Goal: Task Accomplishment & Management: Complete application form

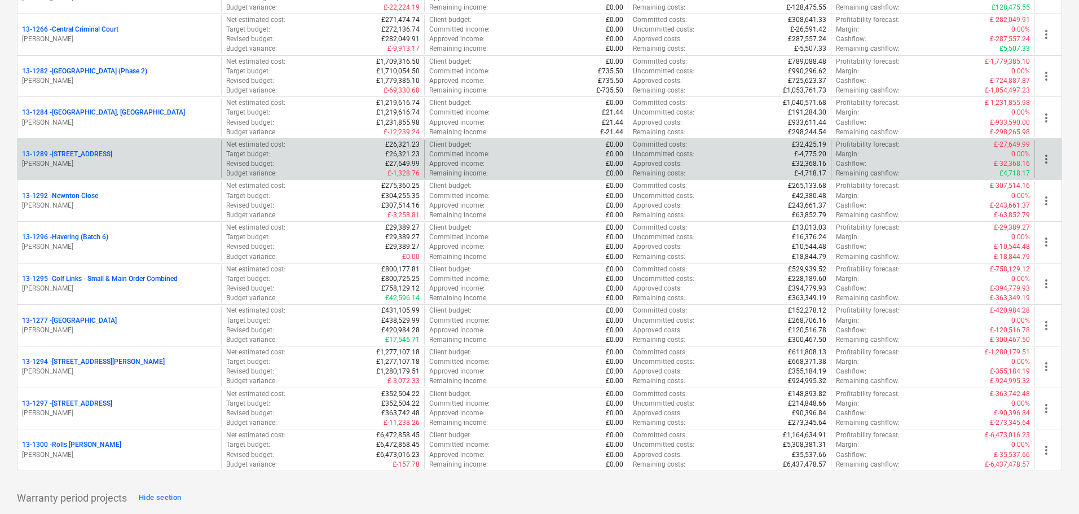
scroll to position [1298, 0]
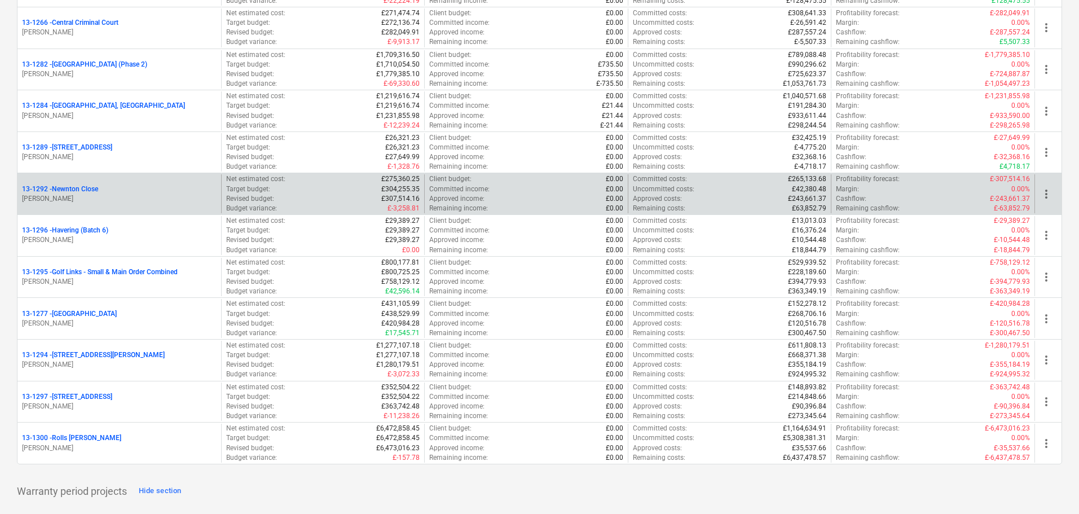
click at [102, 184] on div "13-1292 - Newnton Close" at bounding box center [119, 189] width 195 height 10
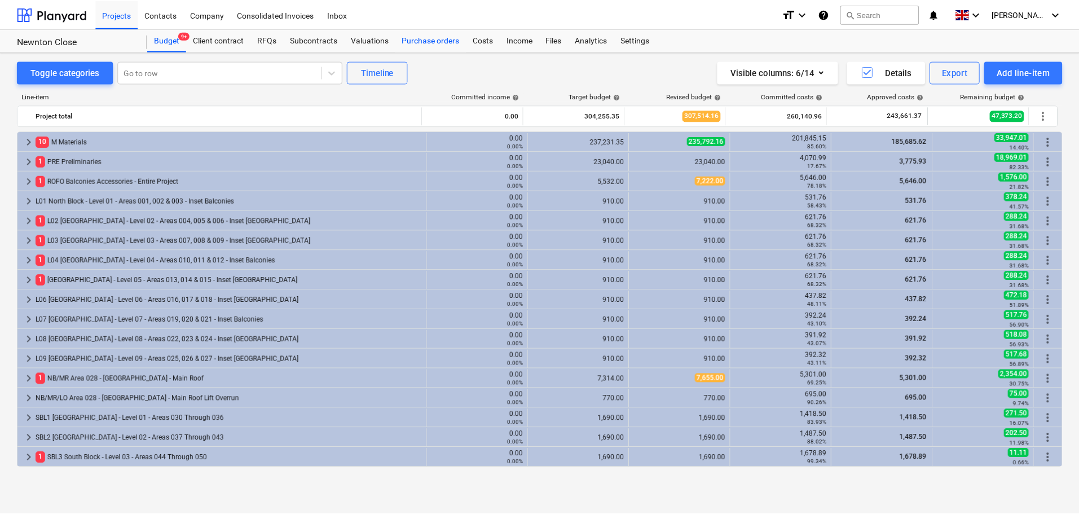
scroll to position [339, 0]
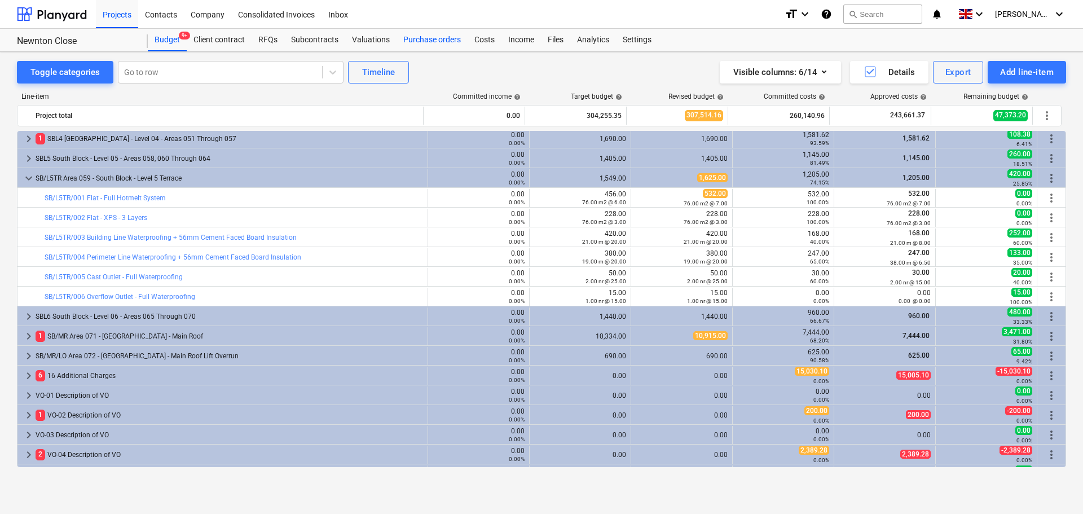
click at [443, 39] on div "Purchase orders" at bounding box center [432, 40] width 71 height 23
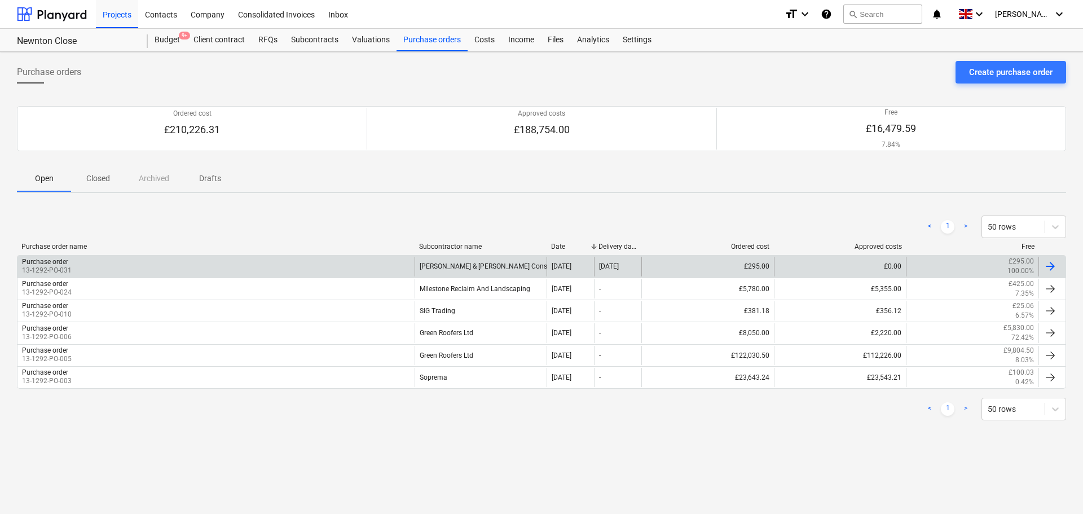
click at [218, 265] on div "Purchase order 13-1292-PO-031" at bounding box center [215, 266] width 397 height 19
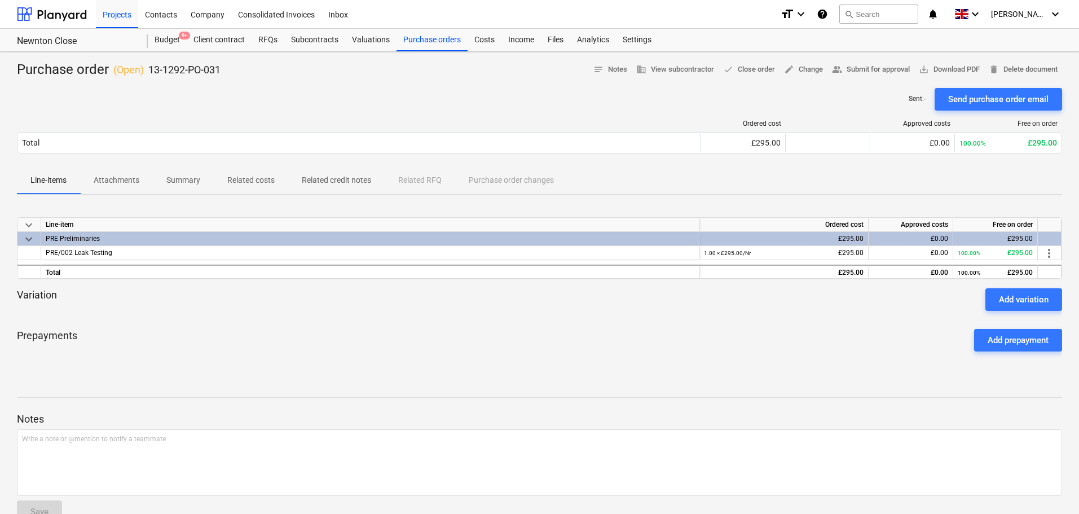
click at [137, 186] on p "Attachments" at bounding box center [117, 180] width 46 height 12
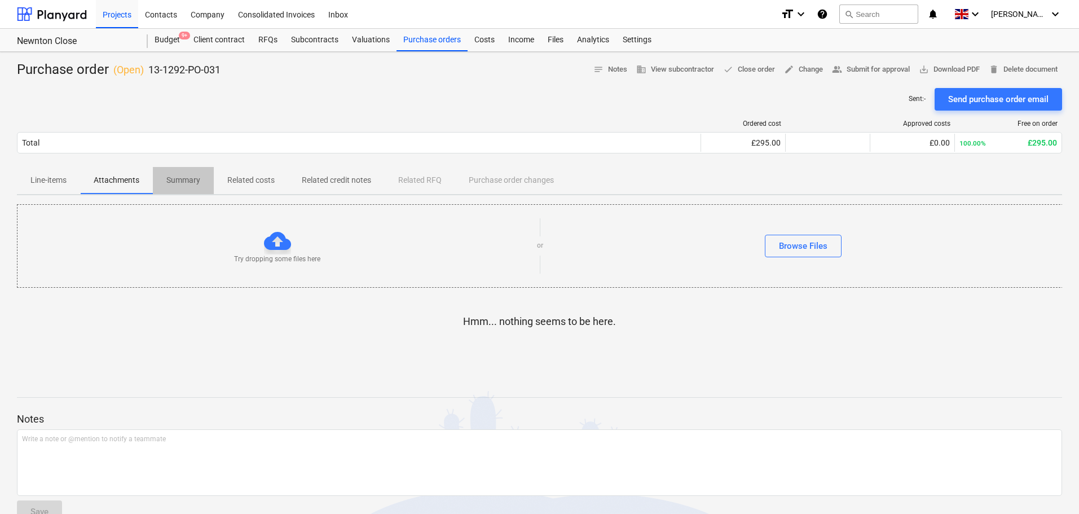
click at [188, 186] on p "Summary" at bounding box center [183, 180] width 34 height 12
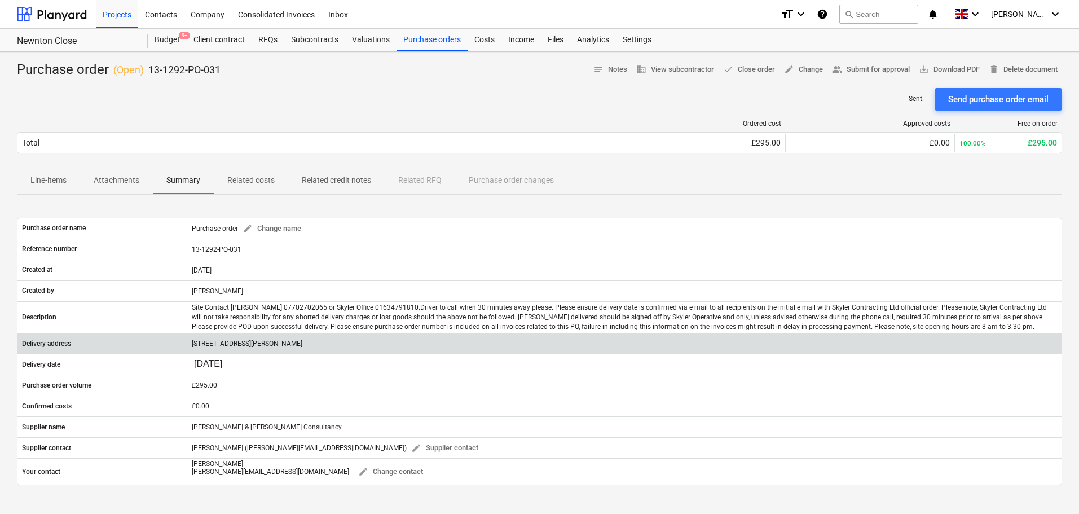
click at [226, 345] on p "Newnton Close, Hackney, London, N4 2RQ" at bounding box center [247, 344] width 111 height 10
click at [226, 346] on p "Newnton Close, Hackney, London, N4 2RQ" at bounding box center [247, 344] width 111 height 10
click at [250, 341] on p "Newnton Close, Hackney, London, N4 2RQ" at bounding box center [247, 344] width 111 height 10
drag, startPoint x: 250, startPoint y: 341, endPoint x: 275, endPoint y: 342, distance: 24.9
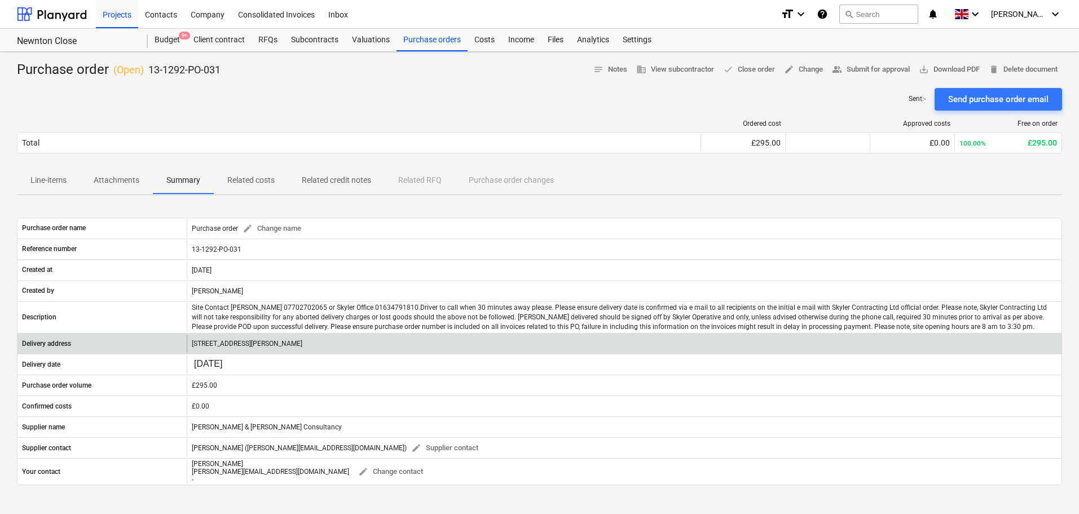
click at [275, 342] on p "Newnton Close, Hackney, London, N4 2RQ" at bounding box center [247, 344] width 111 height 10
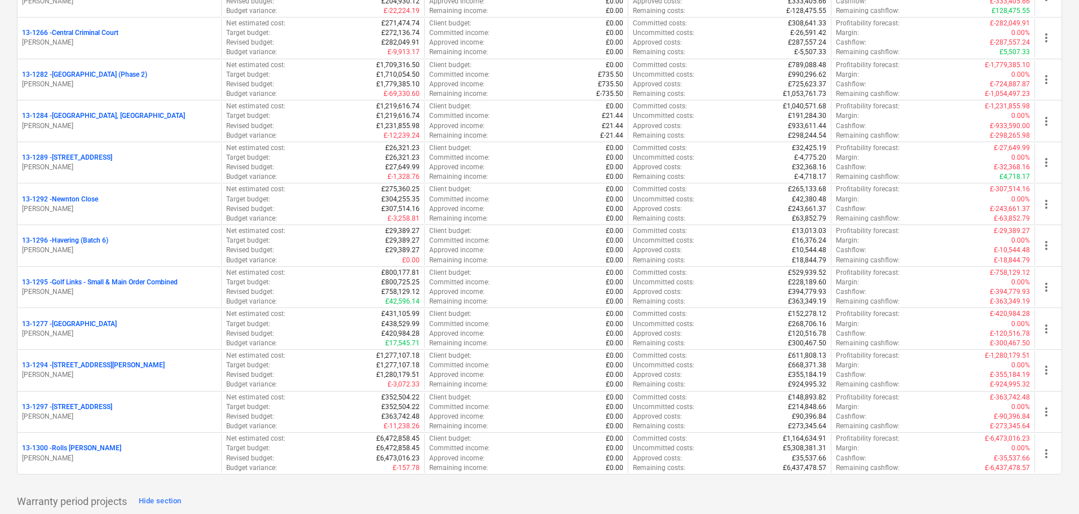
scroll to position [1354, 0]
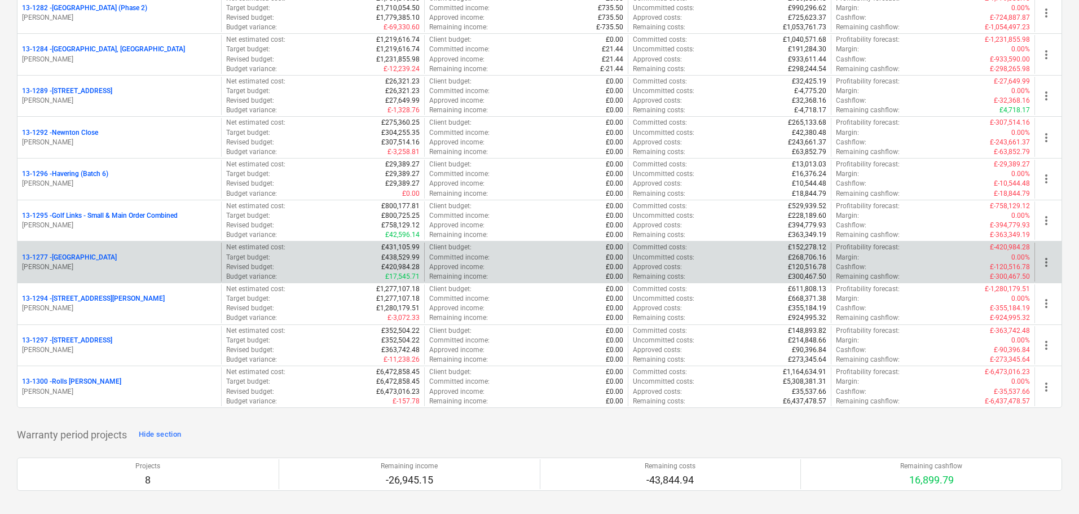
click at [111, 249] on div "13-1277 - [GEOGRAPHIC_DATA] [PERSON_NAME]" at bounding box center [119, 262] width 204 height 39
click at [108, 256] on div "[STREET_ADDRESS]" at bounding box center [119, 258] width 195 height 10
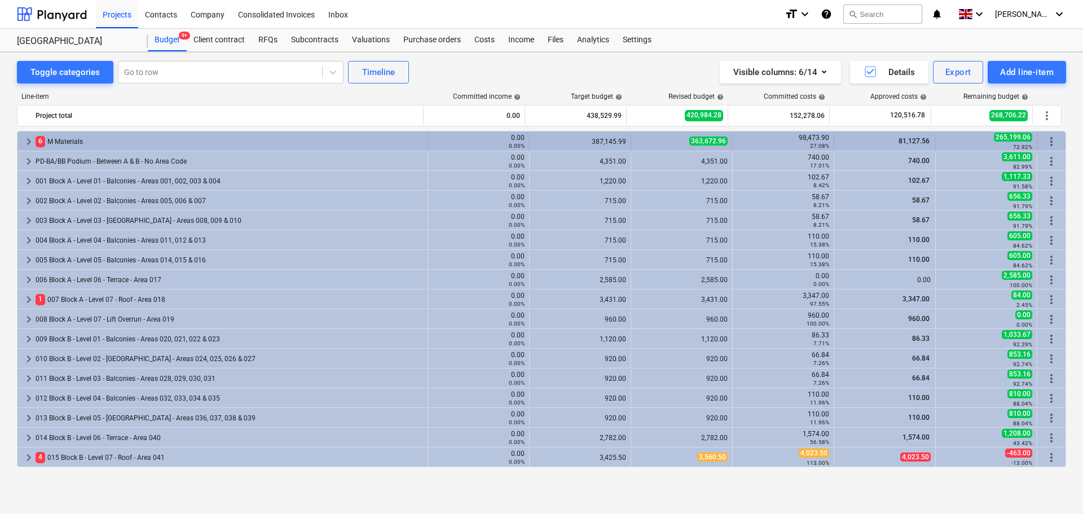
click at [103, 143] on div "6 M Materials" at bounding box center [230, 142] width 388 height 18
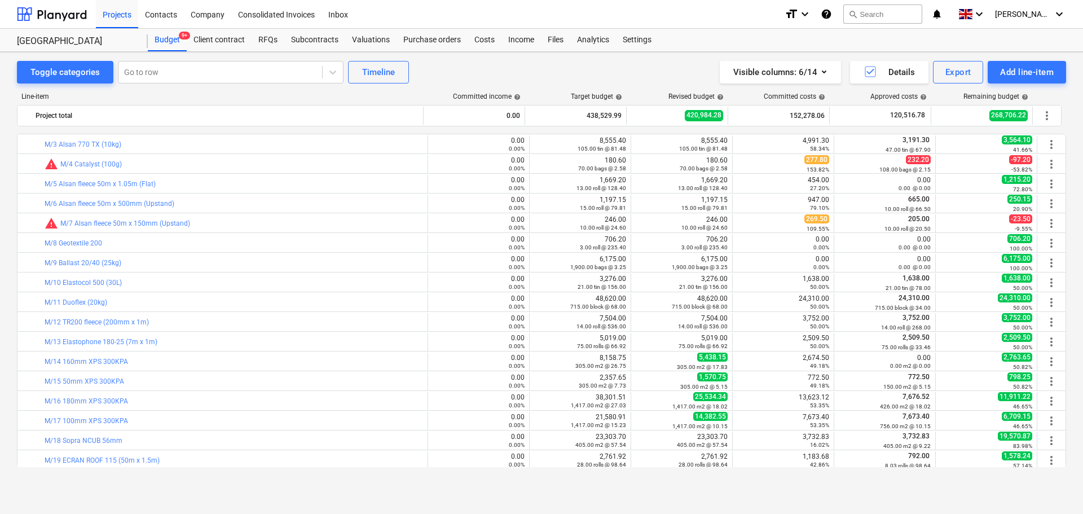
scroll to position [113, 0]
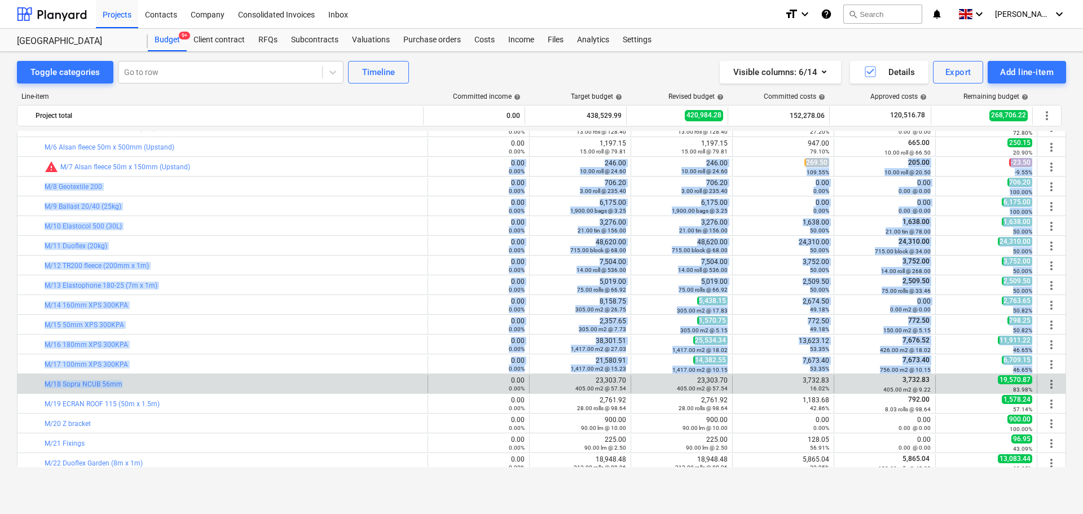
drag, startPoint x: 234, startPoint y: 164, endPoint x: 217, endPoint y: 391, distance: 228.0
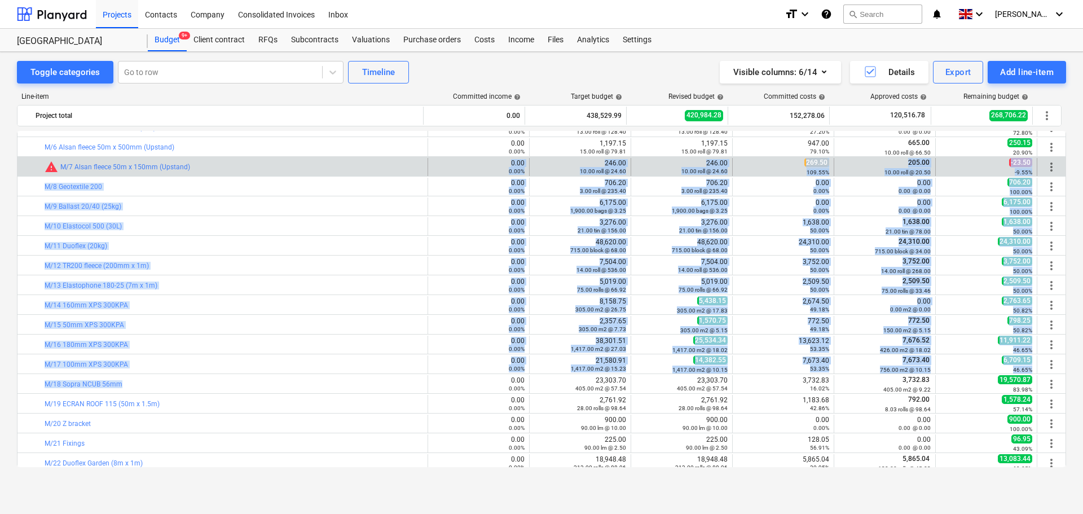
click at [251, 175] on div "bar_chart warning M/7 Alsan fleece 50m x 150mm (Upstand)" at bounding box center [234, 167] width 379 height 18
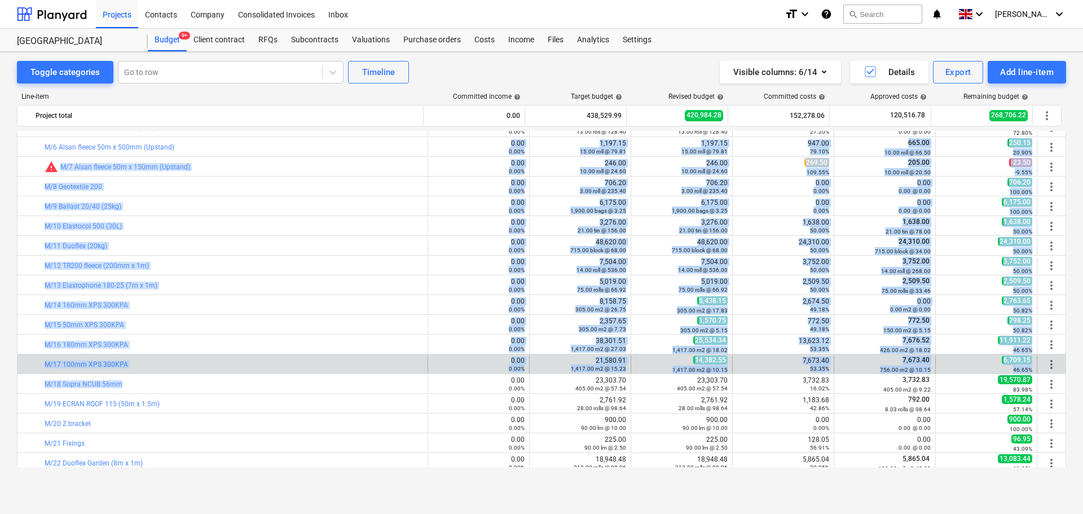
drag, startPoint x: 259, startPoint y: 150, endPoint x: 245, endPoint y: 356, distance: 206.4
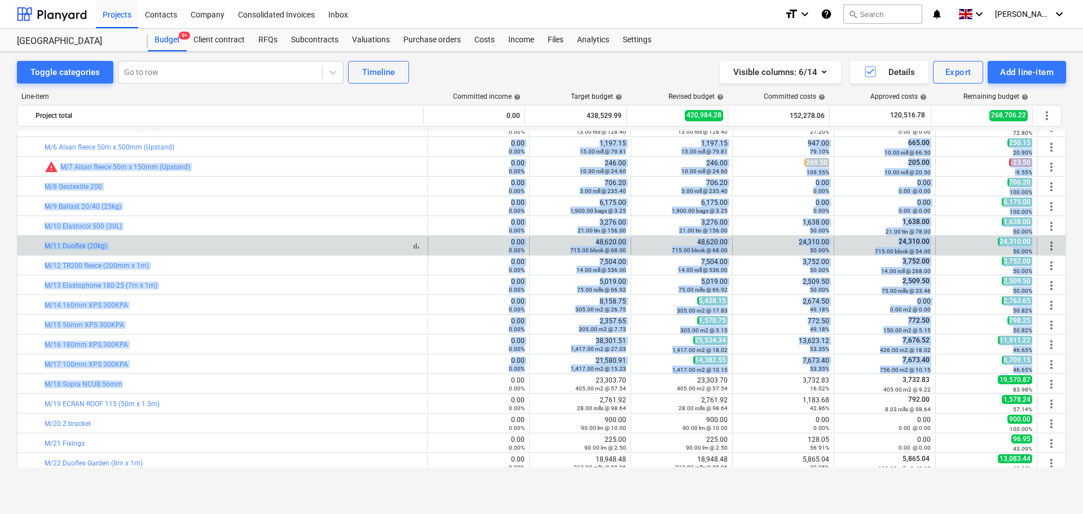
click at [255, 242] on div "bar_chart M/11 Duoflex (20kg)" at bounding box center [234, 246] width 379 height 8
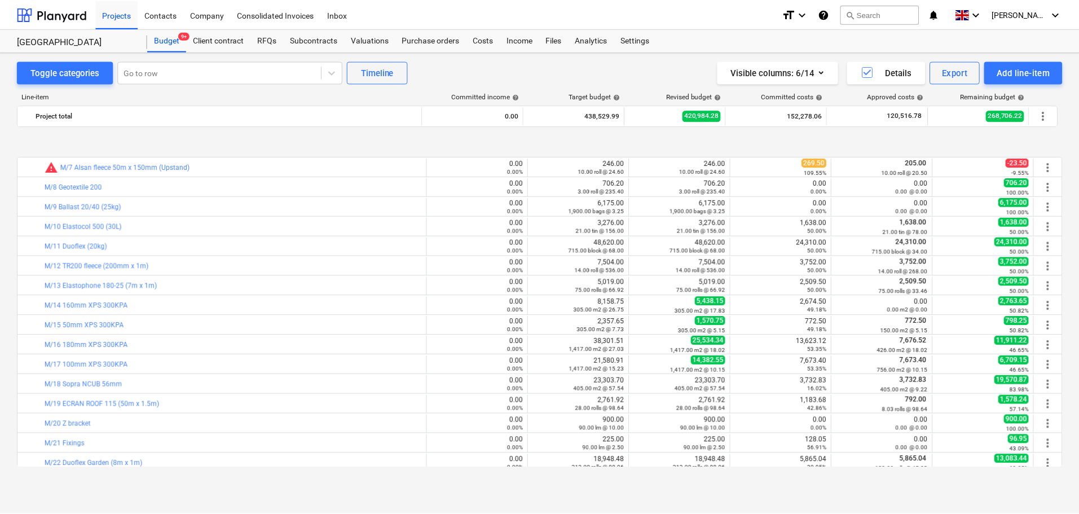
scroll to position [169, 0]
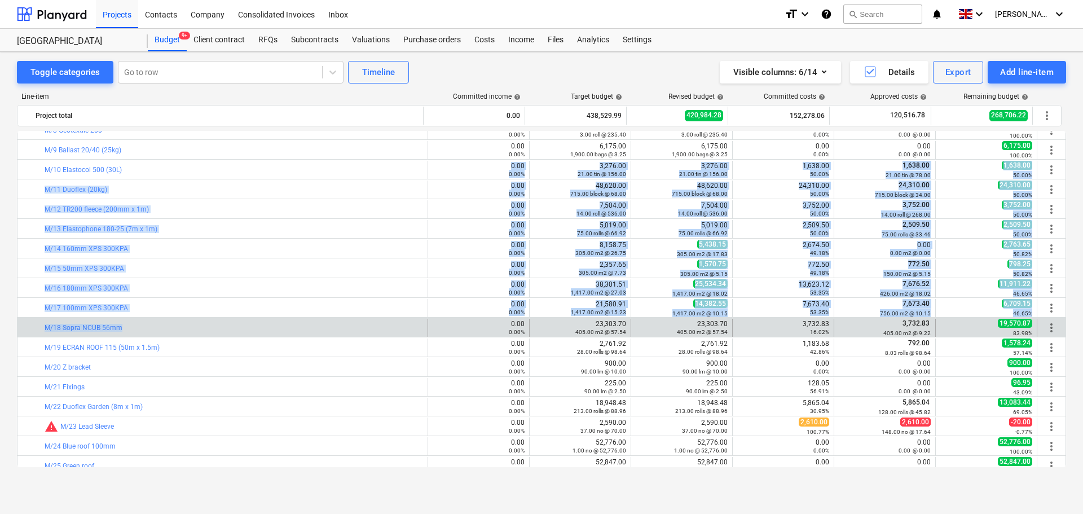
drag, startPoint x: 266, startPoint y: 165, endPoint x: 245, endPoint y: 319, distance: 155.4
click at [245, 319] on div "bar_chart M/18 Sopra NCUB 56mm" at bounding box center [234, 328] width 379 height 18
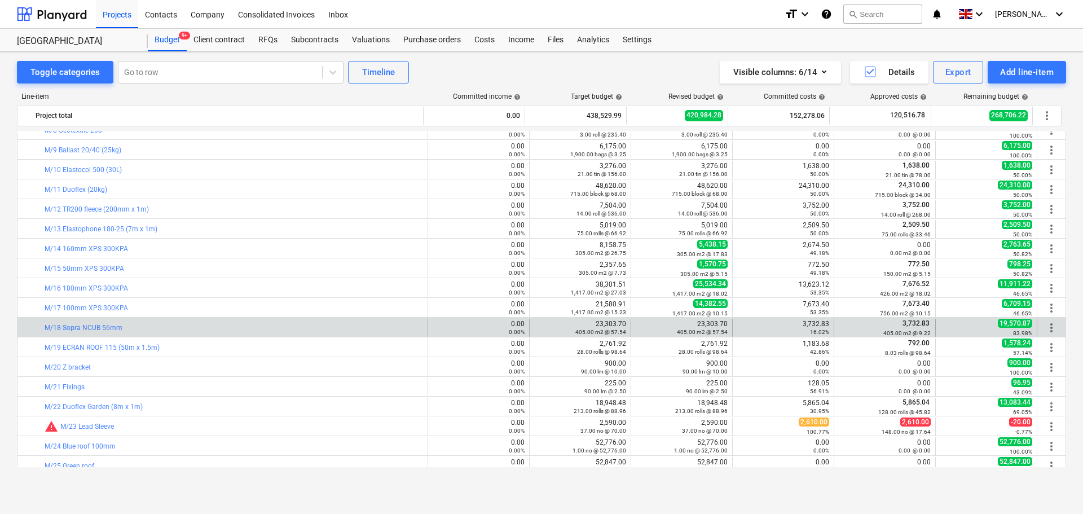
click at [245, 319] on div "bar_chart M/18 Sopra NCUB 56mm" at bounding box center [234, 328] width 379 height 18
drag, startPoint x: 245, startPoint y: 319, endPoint x: 1009, endPoint y: 333, distance: 764.1
click at [1007, 333] on div "bar_chart M/18 Sopra NCUB 56mm 0.00 0.00% edit 23,303.70 405.00 m2 @ 57.54 edit…" at bounding box center [541, 328] width 1048 height 18
click at [1013, 332] on small "83.98%" at bounding box center [1022, 333] width 19 height 6
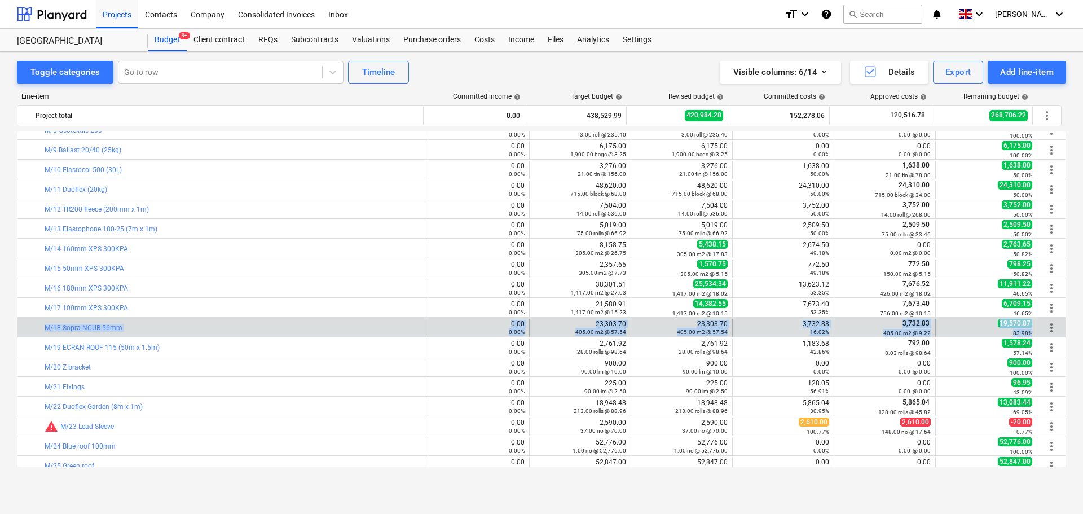
drag, startPoint x: 1011, startPoint y: 332, endPoint x: 34, endPoint y: 326, distance: 977.2
click at [50, 329] on div "bar_chart M/18 Sopra NCUB 56mm 0.00 0.00% edit 23,303.70 405.00 m2 @ 57.54 edit…" at bounding box center [541, 328] width 1048 height 18
click at [21, 324] on div "bar_chart M/18 Sopra NCUB 56mm" at bounding box center [222, 328] width 411 height 18
click at [217, 328] on div "bar_chart M/18 Sopra NCUB 56mm" at bounding box center [234, 328] width 379 height 8
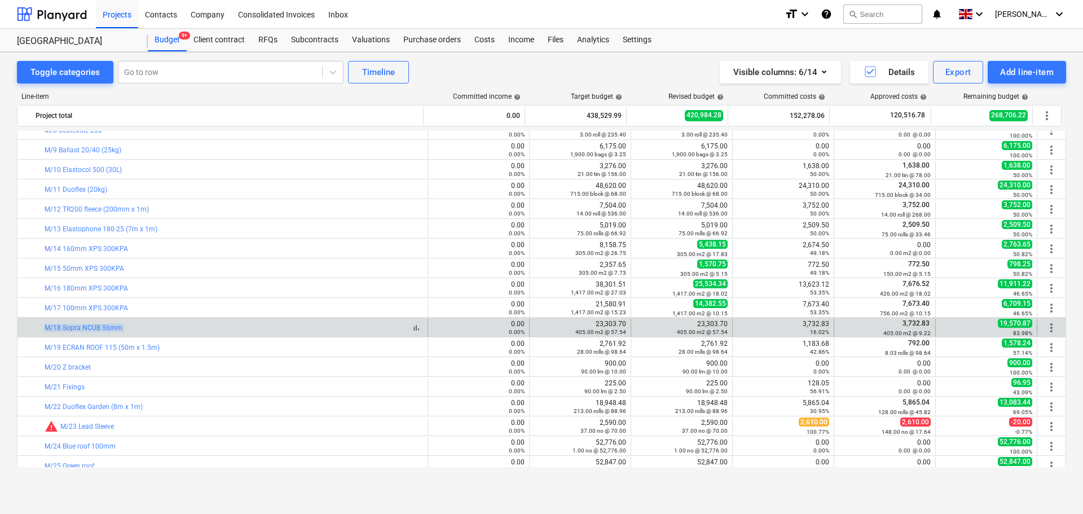
click at [217, 328] on div "bar_chart M/18 Sopra NCUB 56mm" at bounding box center [234, 328] width 379 height 8
click at [194, 324] on div "bar_chart M/18 Sopra NCUB 56mm" at bounding box center [234, 328] width 379 height 8
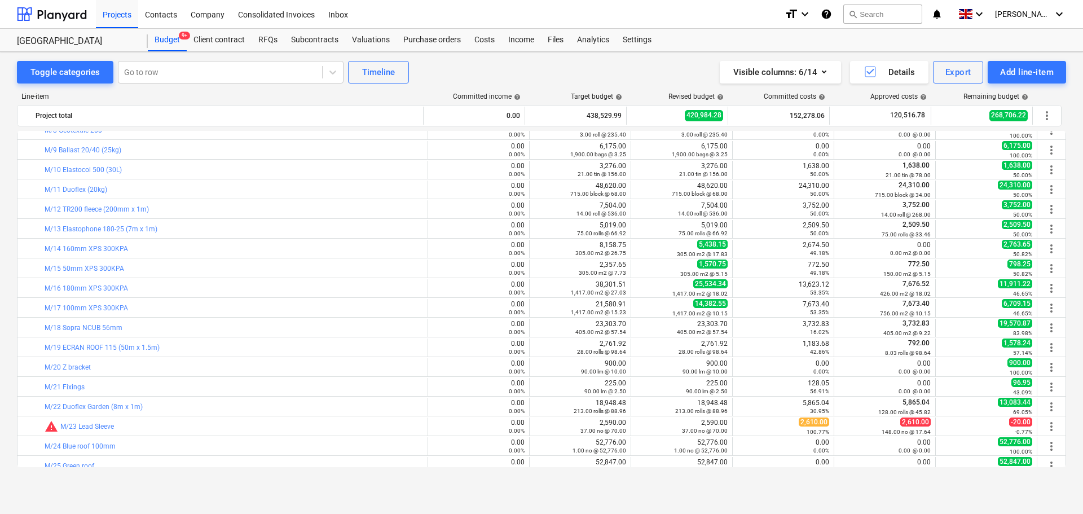
drag, startPoint x: 558, startPoint y: 71, endPoint x: 441, endPoint y: 83, distance: 118.0
click at [558, 71] on div "Toggle categories Go to row Timeline Visible columns : 6/14 Details Export Add …" at bounding box center [541, 72] width 1049 height 23
click at [462, 39] on div "Purchase orders" at bounding box center [432, 40] width 71 height 23
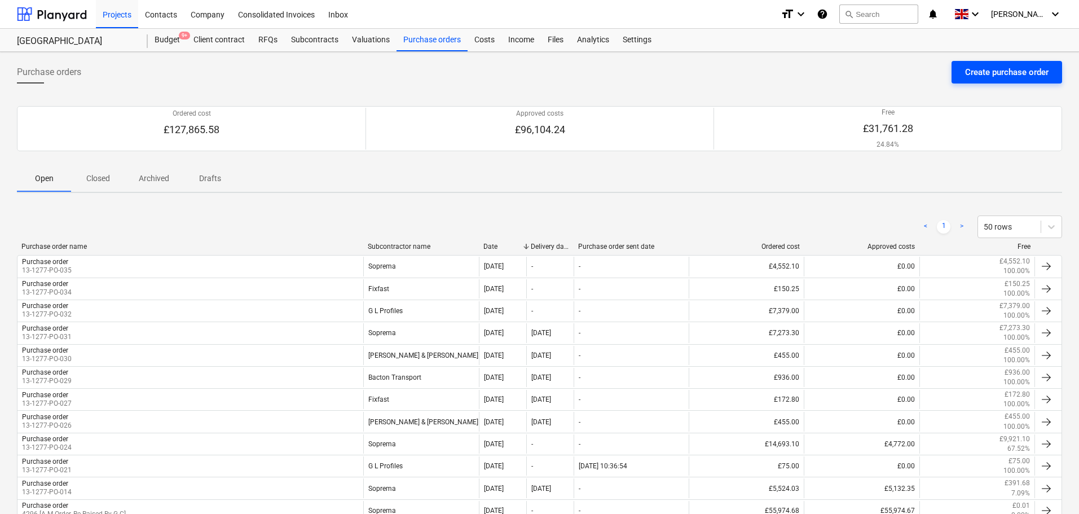
click at [988, 78] on div "Create purchase order" at bounding box center [1007, 72] width 84 height 15
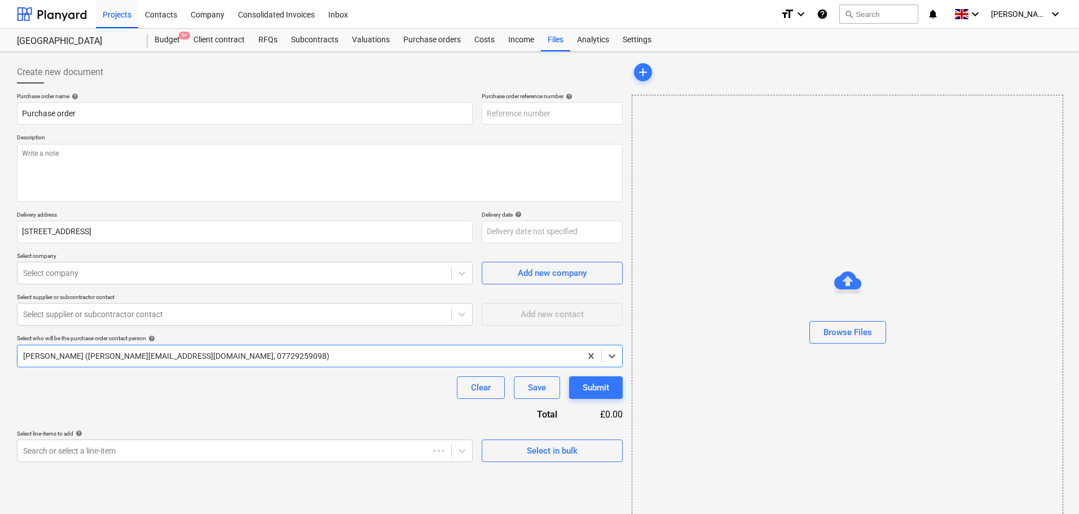
type textarea "x"
type input "13-1277-PO-036"
click at [435, 32] on div "Purchase orders" at bounding box center [432, 40] width 71 height 23
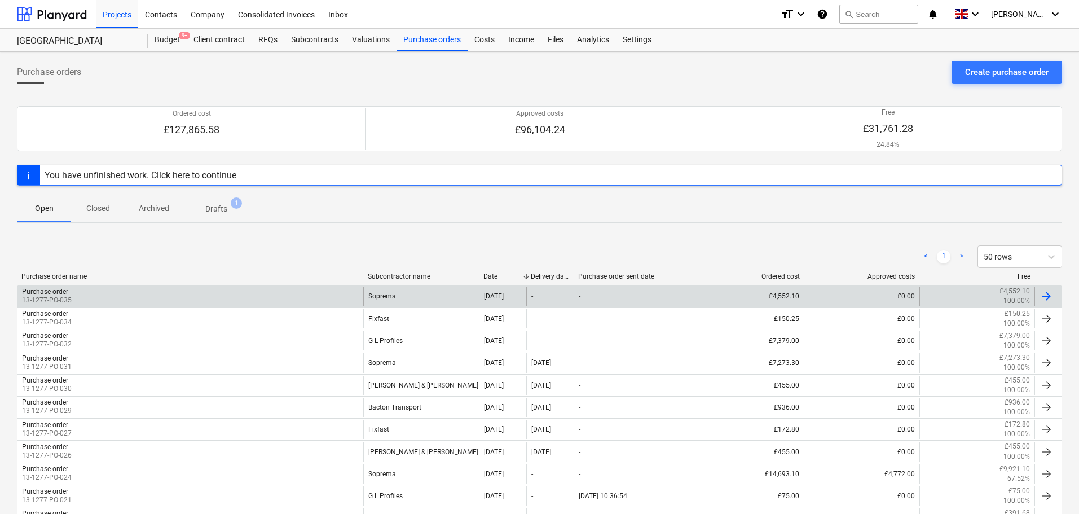
click at [111, 291] on div "Purchase order 13-1277-PO-035" at bounding box center [190, 296] width 346 height 19
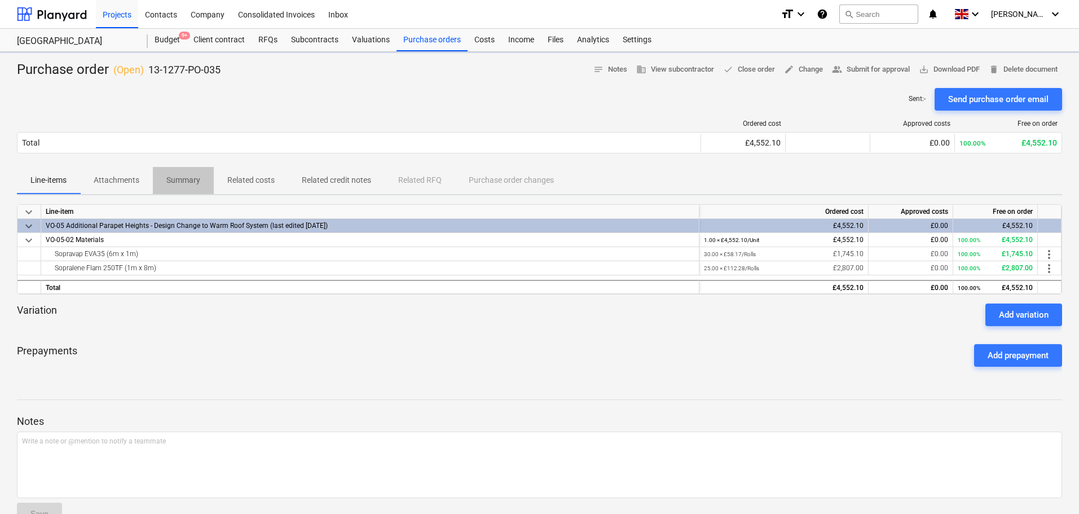
click at [178, 181] on p "Summary" at bounding box center [183, 180] width 34 height 12
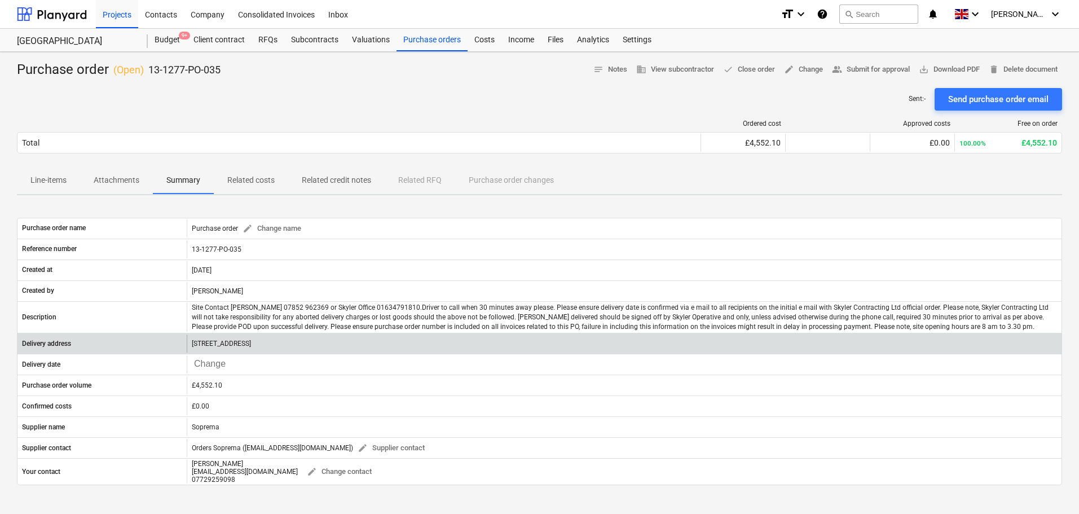
click at [251, 344] on p "[STREET_ADDRESS]" at bounding box center [221, 344] width 59 height 10
copy p "[STREET_ADDRESS]"
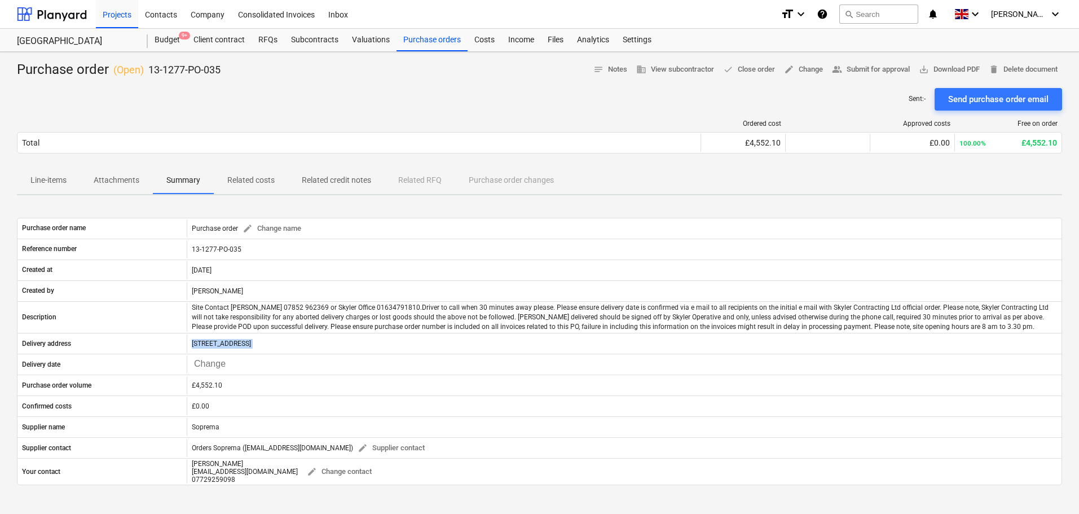
drag, startPoint x: 305, startPoint y: 110, endPoint x: 237, endPoint y: 110, distance: 68.3
click at [305, 111] on div "Ordered cost Approved costs Free on order Total £4,552.10 £0.00 100.00% £4,552.…" at bounding box center [539, 139] width 1045 height 56
click at [54, 15] on div at bounding box center [52, 14] width 70 height 28
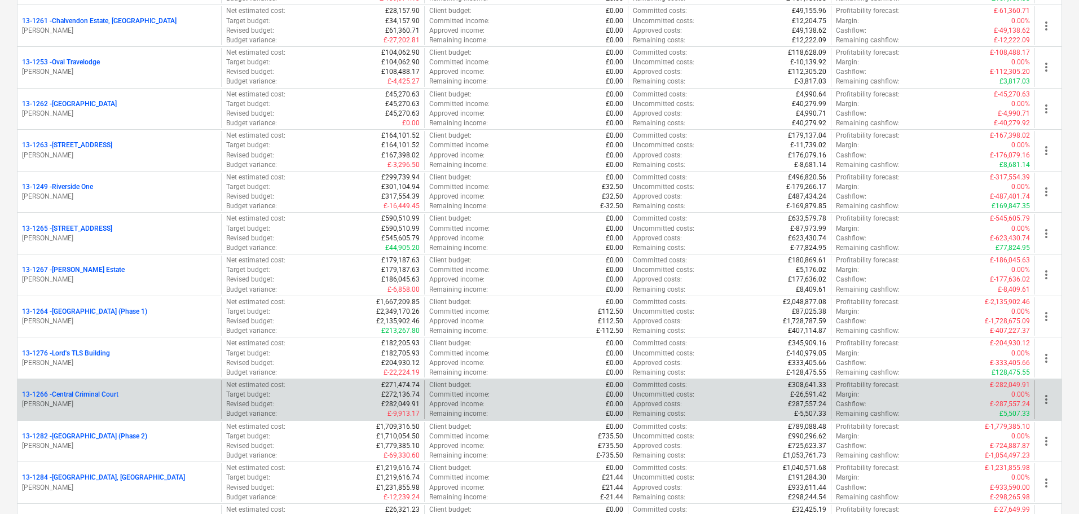
scroll to position [1016, 0]
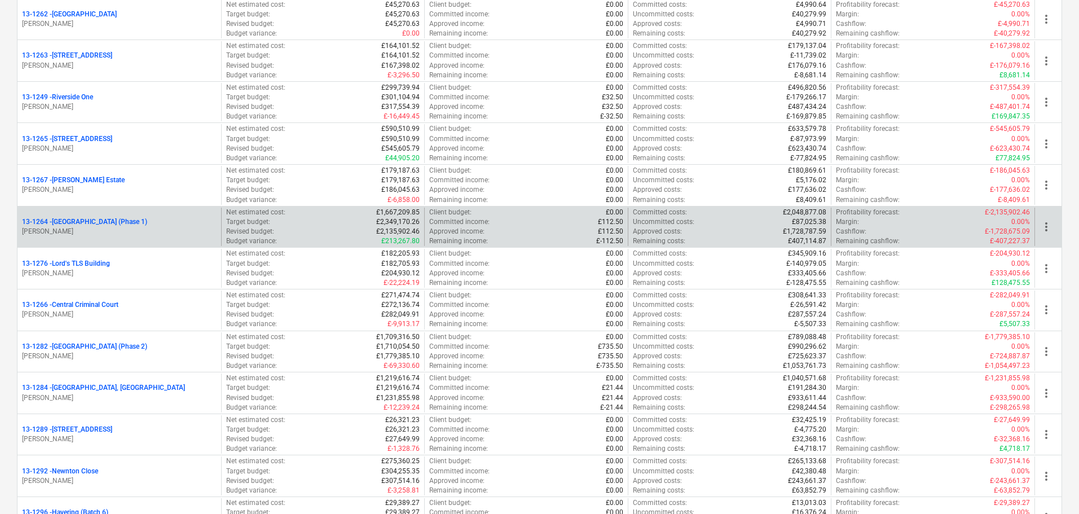
click at [147, 226] on p "13-1264 - Plumstead [GEOGRAPHIC_DATA] (Phase 1)" at bounding box center [84, 222] width 125 height 10
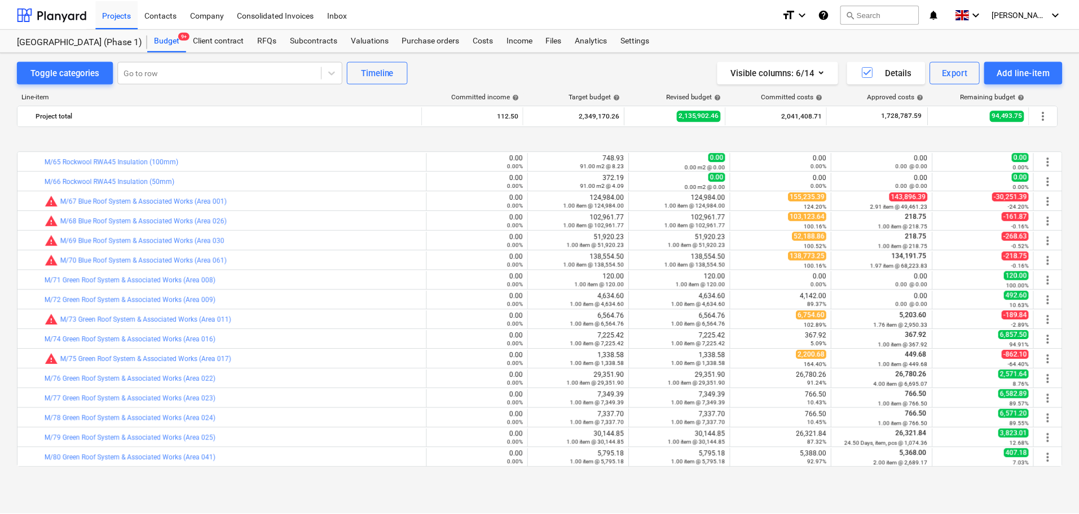
scroll to position [1241, 0]
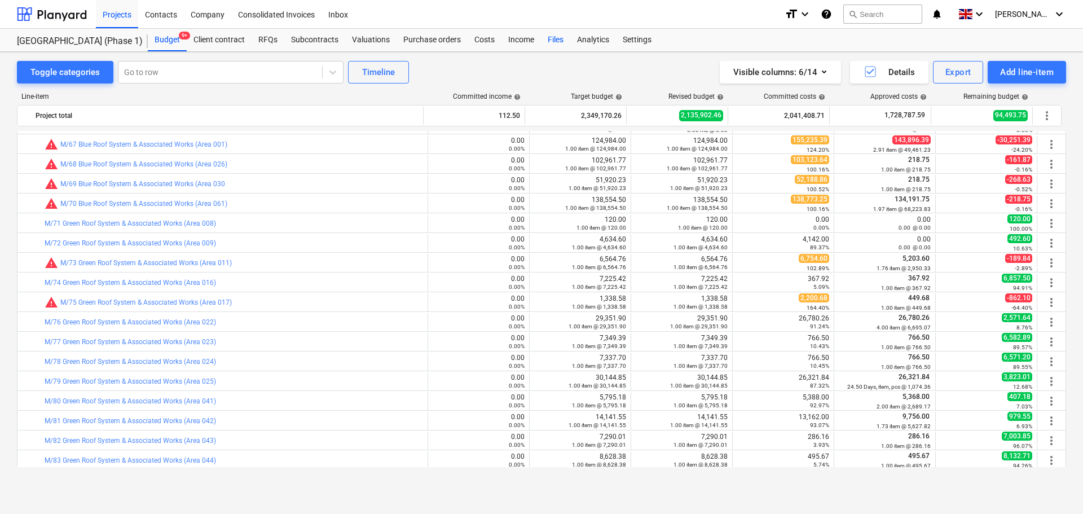
drag, startPoint x: 550, startPoint y: 37, endPoint x: 550, endPoint y: 14, distance: 22.6
click at [550, 37] on div "Files" at bounding box center [555, 40] width 29 height 23
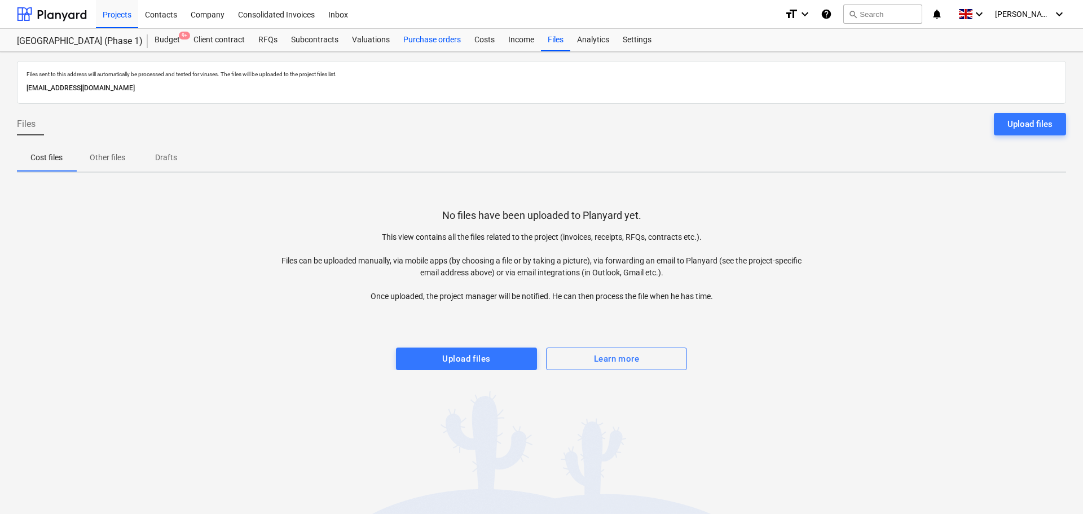
click at [421, 44] on div "Purchase orders" at bounding box center [432, 40] width 71 height 23
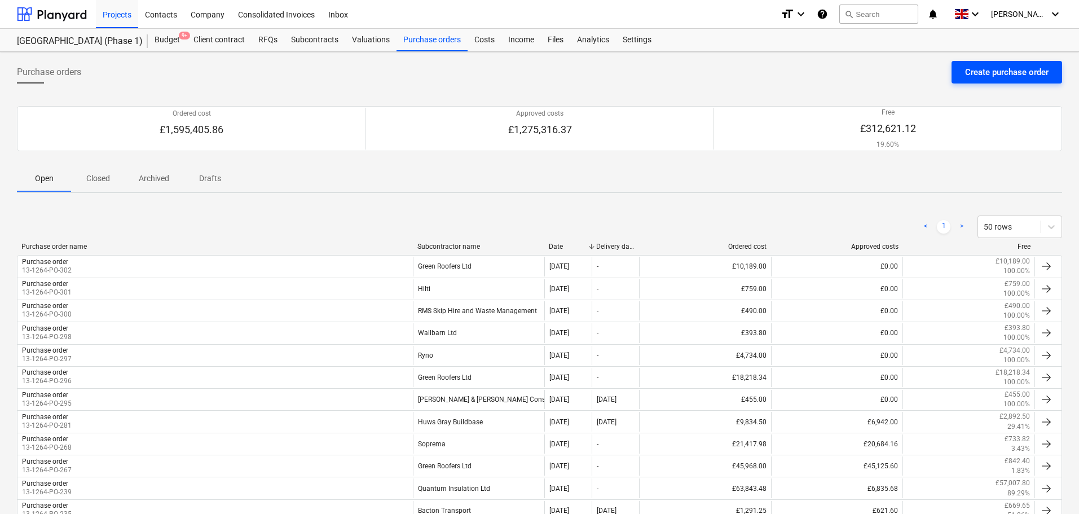
click at [988, 70] on div "Create purchase order" at bounding box center [1007, 72] width 84 height 15
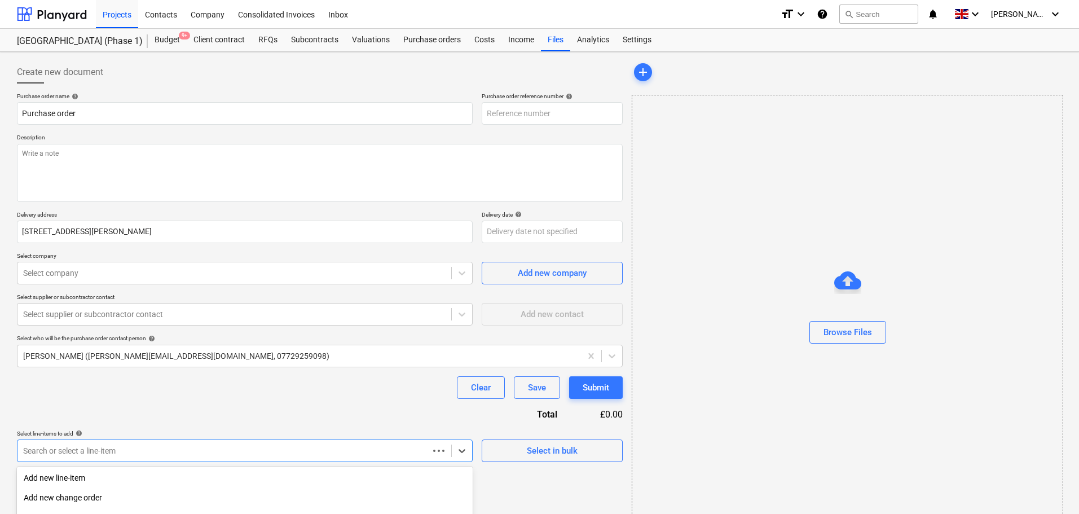
click at [150, 449] on body "Projects Contacts Company Consolidated Invoices Inbox format_size keyboard_arro…" at bounding box center [539, 257] width 1079 height 514
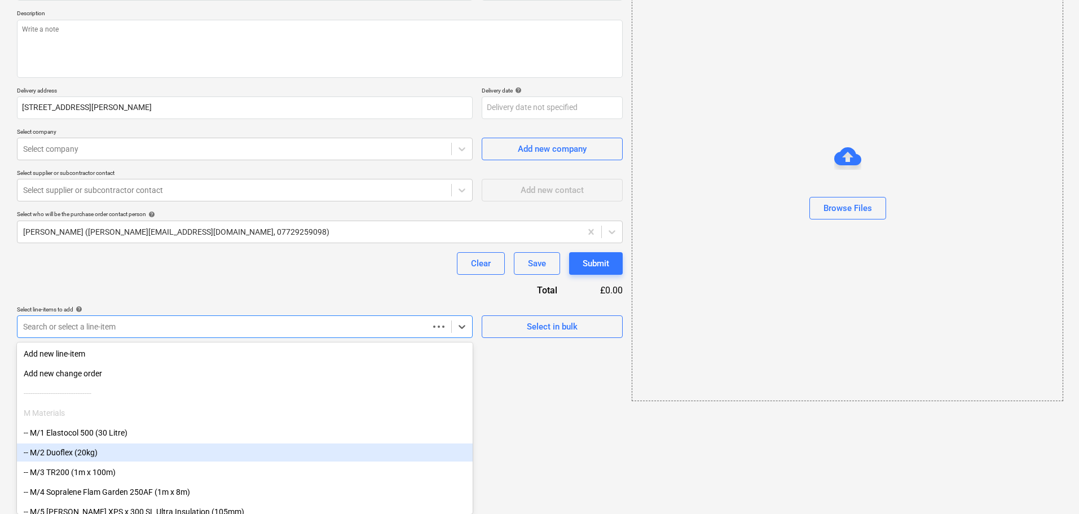
type textarea "x"
type input "13-1264-PO-303"
type textarea "x"
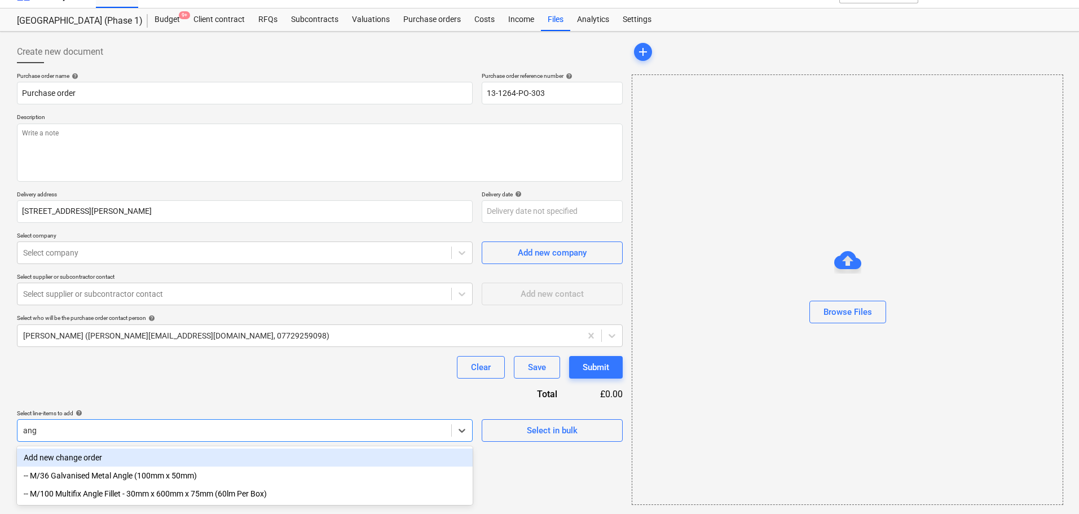
scroll to position [20, 0]
type input "angle"
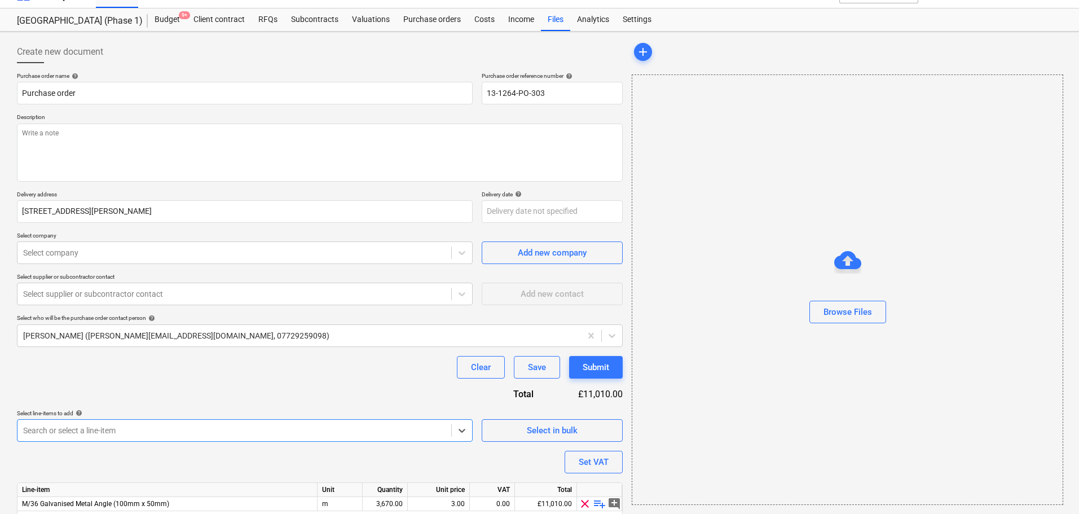
type textarea "x"
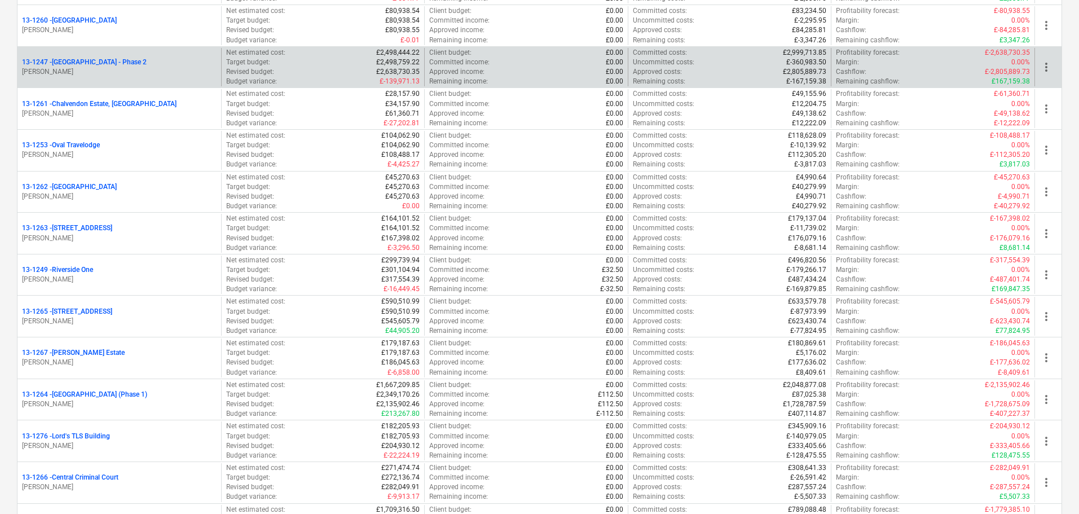
scroll to position [846, 0]
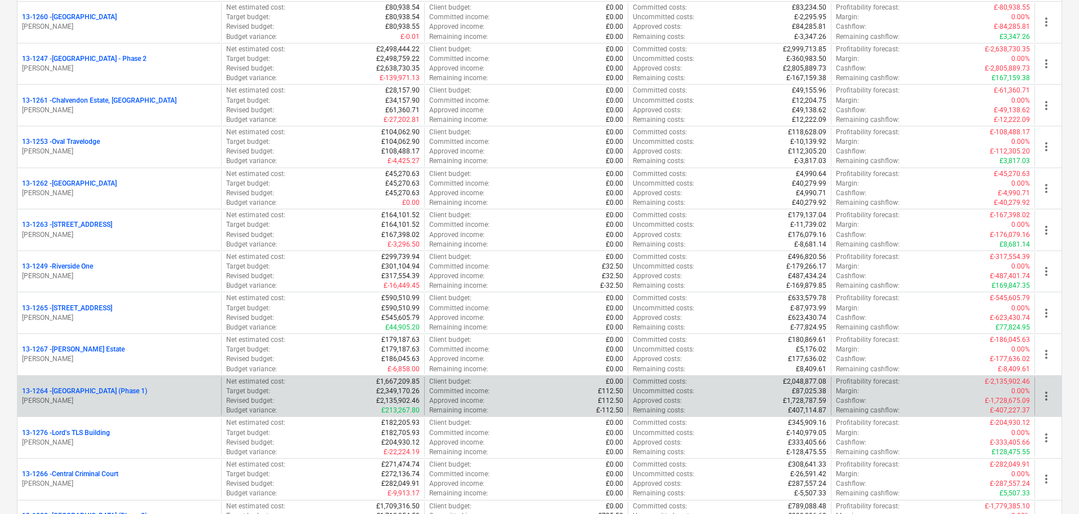
click at [147, 392] on p "13-1264 - Plumstead West Thamesmead (Phase 1)" at bounding box center [84, 391] width 125 height 10
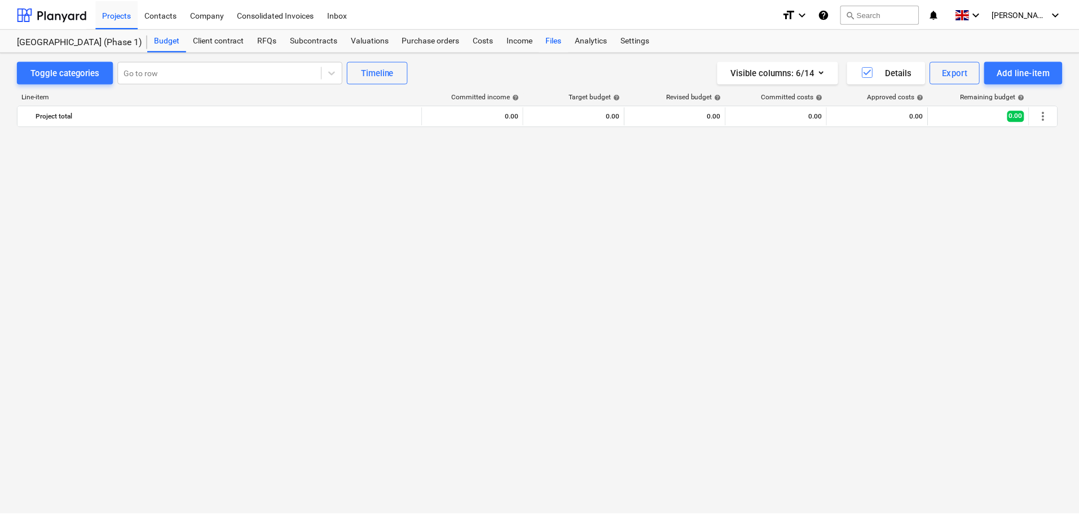
scroll to position [1241, 0]
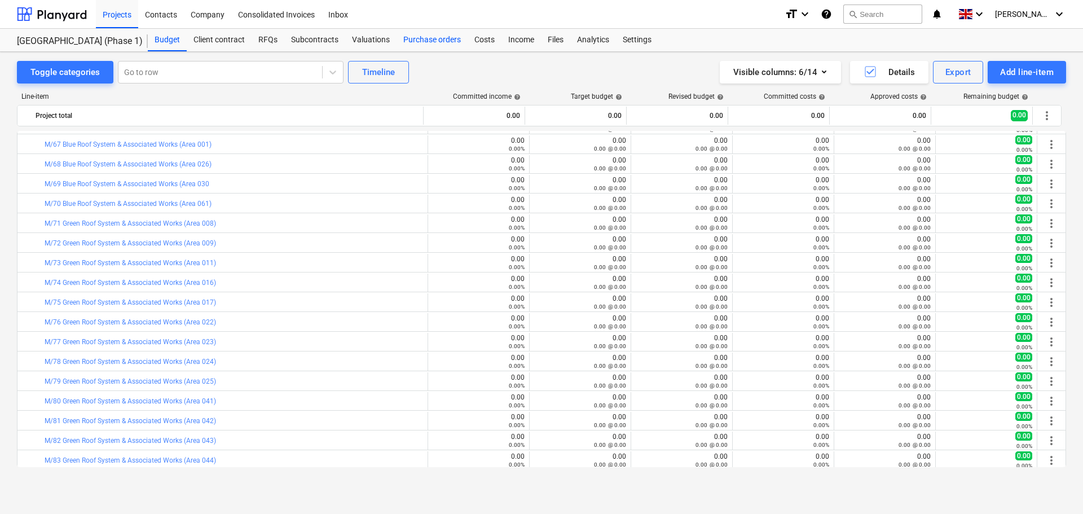
click at [404, 38] on div "Purchase orders" at bounding box center [432, 40] width 71 height 23
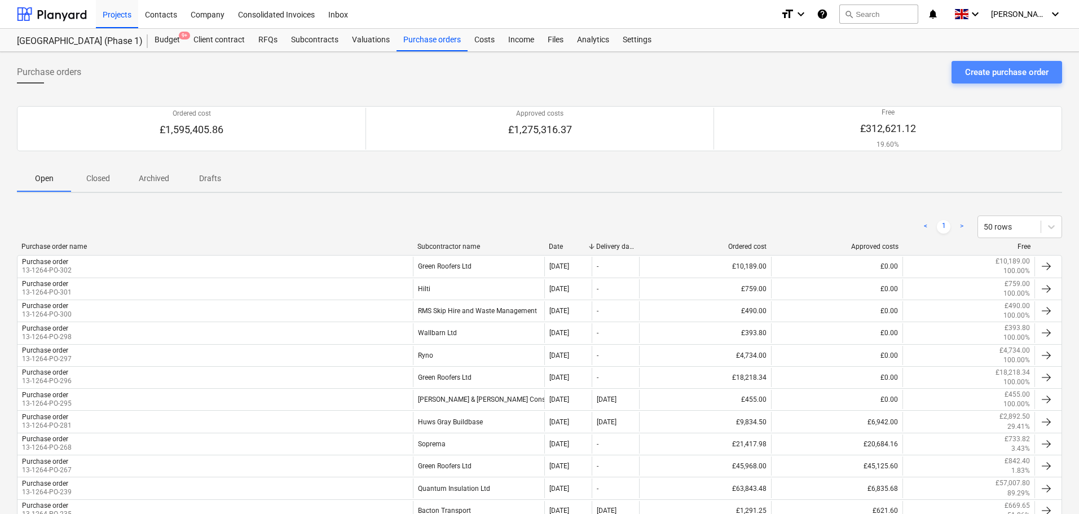
click at [982, 77] on div "Create purchase order" at bounding box center [1007, 72] width 84 height 15
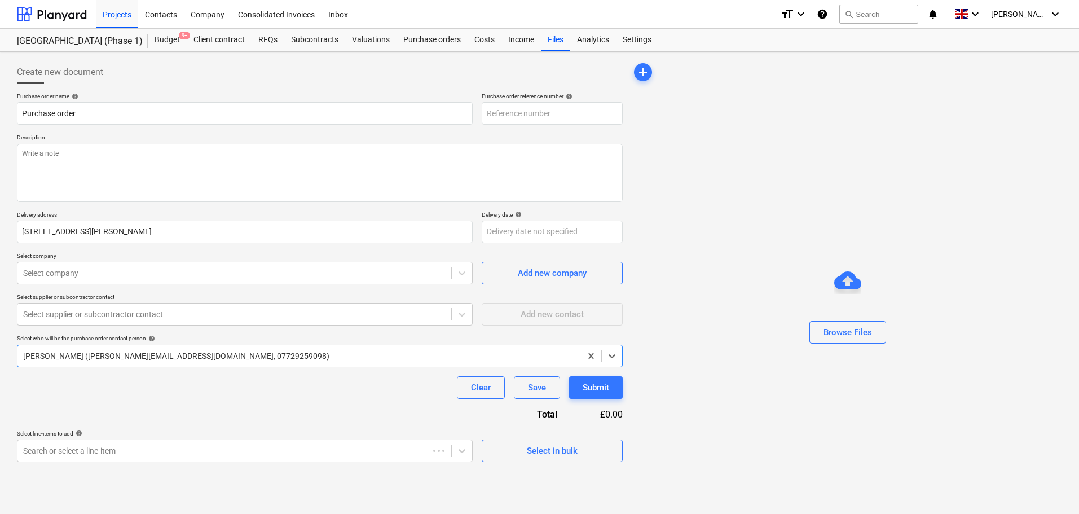
type textarea "x"
type input "13-1264-PO-304"
click at [137, 159] on textarea at bounding box center [320, 173] width 606 height 58
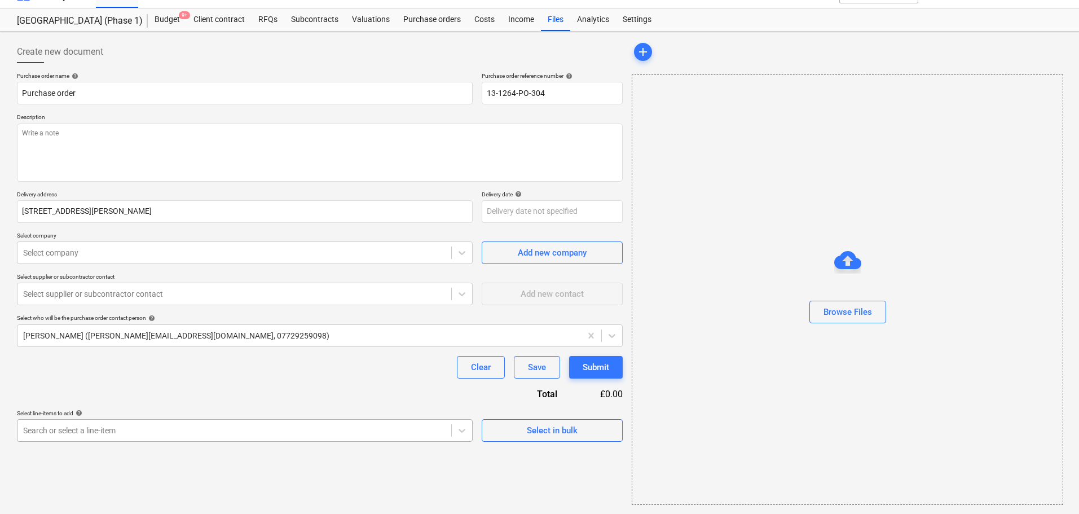
type textarea "x"
click at [132, 424] on body "Projects Contacts Company Consolidated Invoices Inbox format_size keyboard_arro…" at bounding box center [539, 237] width 1079 height 514
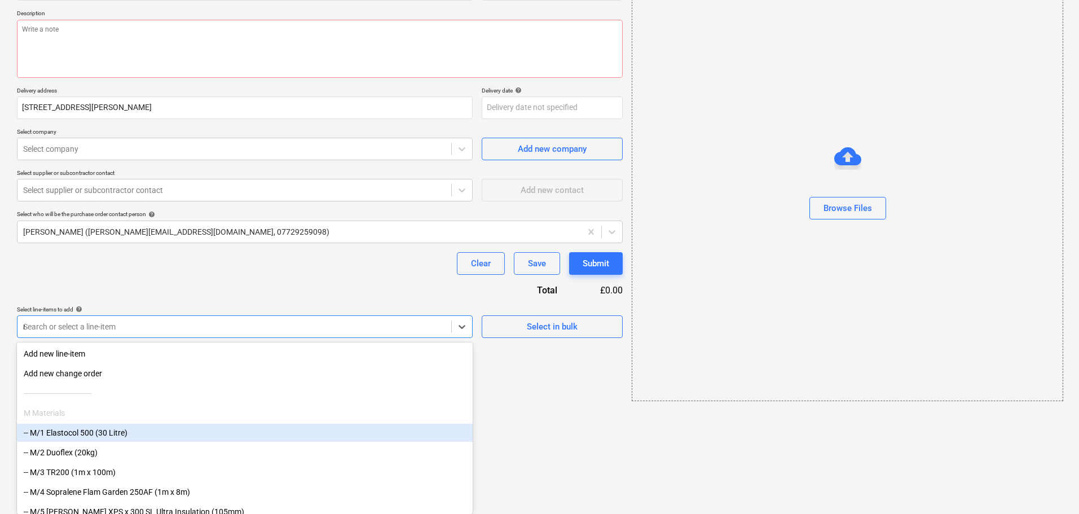
scroll to position [20, 0]
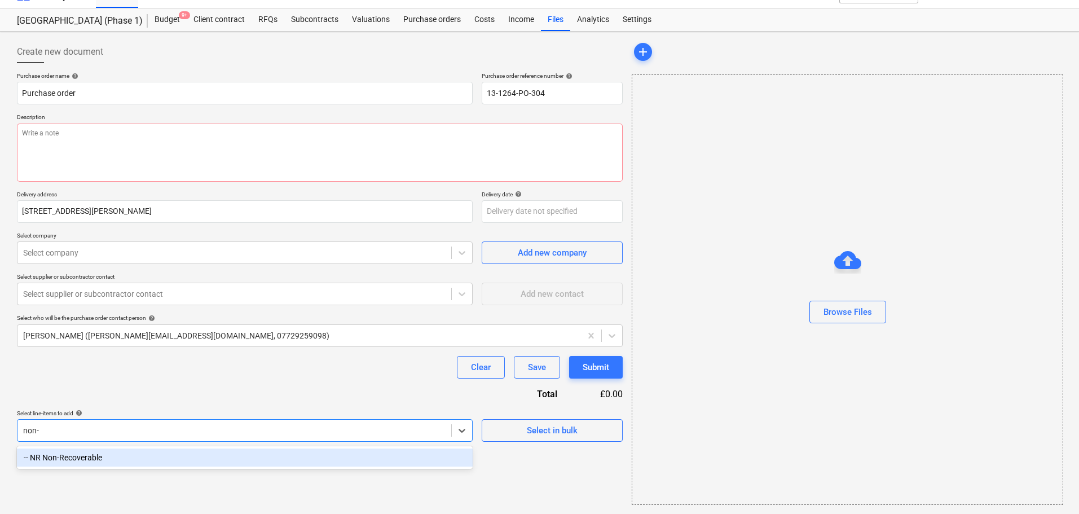
type input "non-r"
type textarea "x"
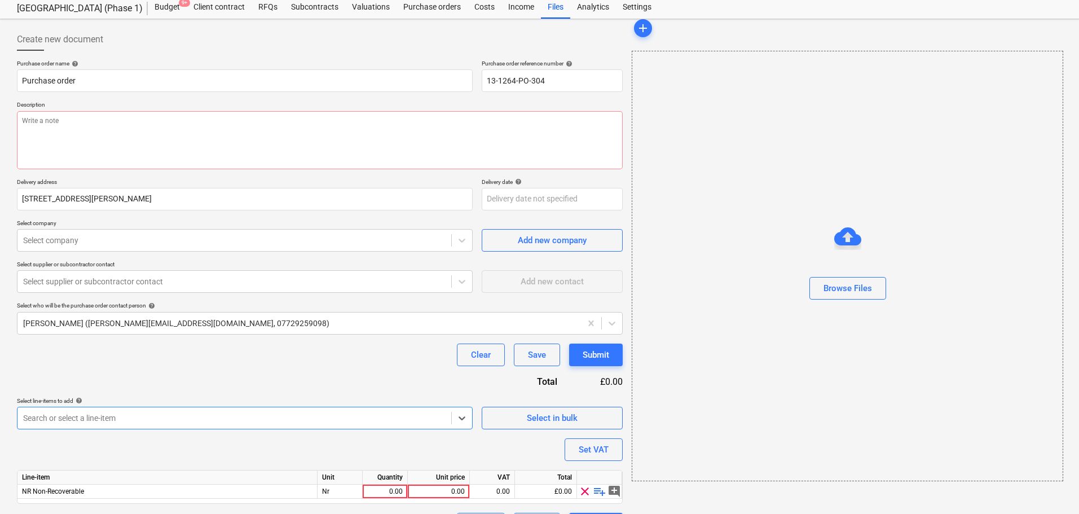
scroll to position [63, 0]
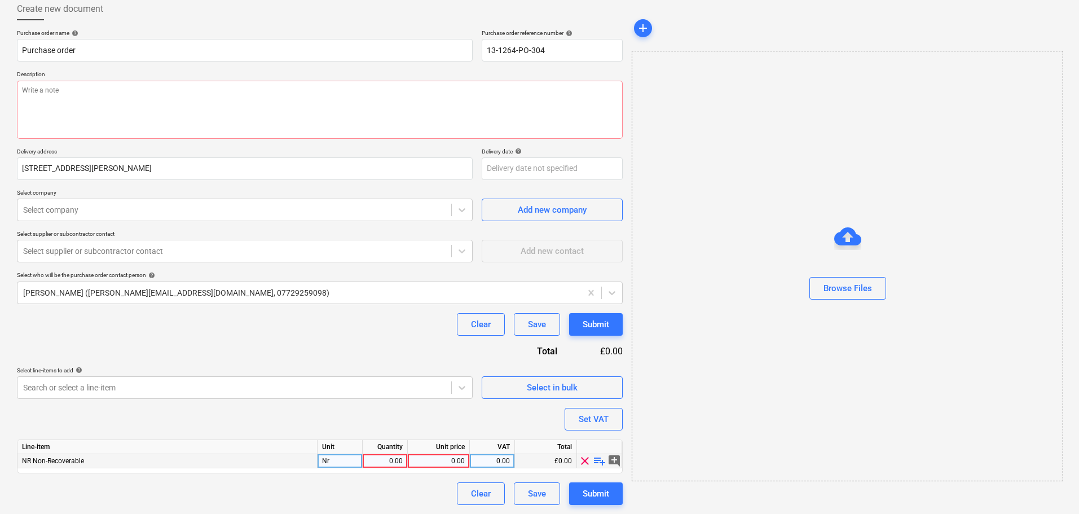
click at [597, 463] on span "playlist_add" at bounding box center [600, 461] width 14 height 14
type textarea "x"
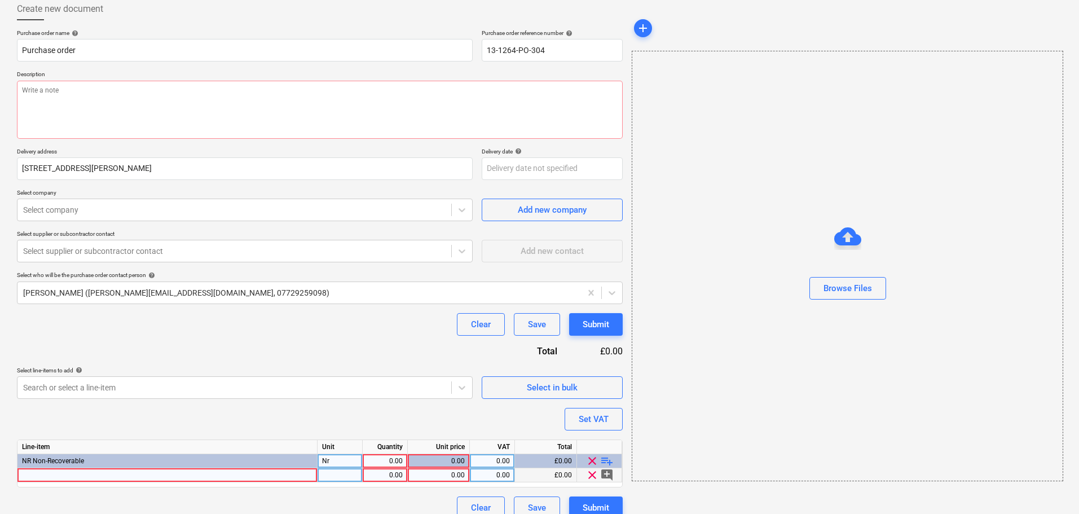
click at [247, 479] on div at bounding box center [167, 475] width 300 height 14
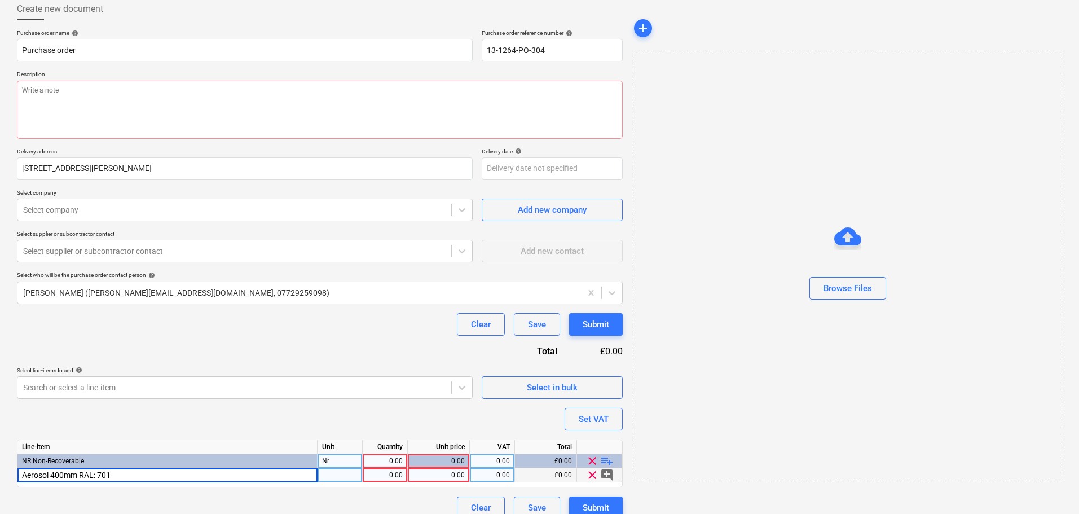
type input "Aerosol 400mm RAL: 7013"
type textarea "x"
click at [247, 479] on div "Aerosol 400mm RAL: 7013" at bounding box center [167, 475] width 300 height 14
click at [76, 473] on input "Aerosol 400mm RAL: 7013" at bounding box center [167, 475] width 300 height 14
type input "Aerosol 400ml RAL: 7013"
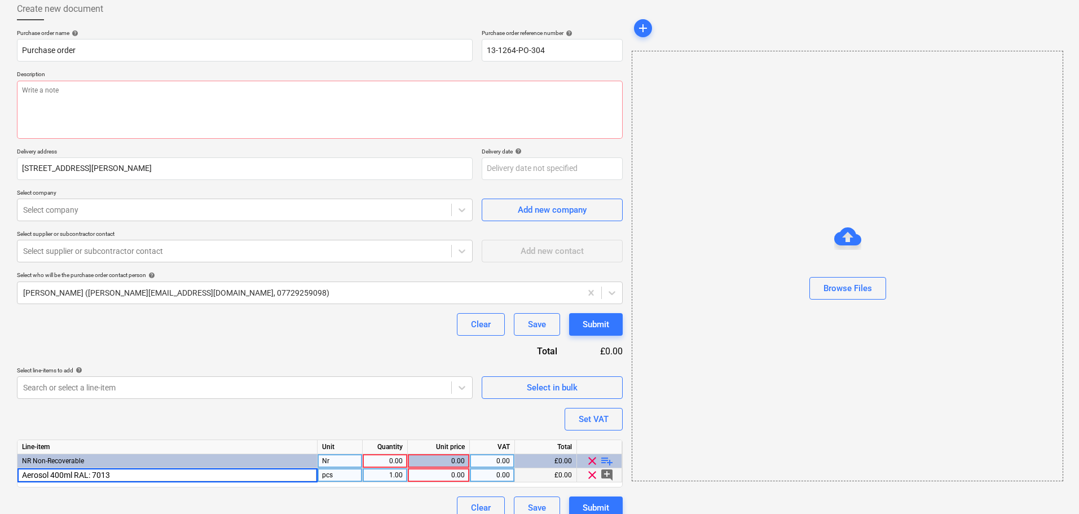
type textarea "x"
type input "Cans"
type textarea "x"
type input "25"
type textarea "x"
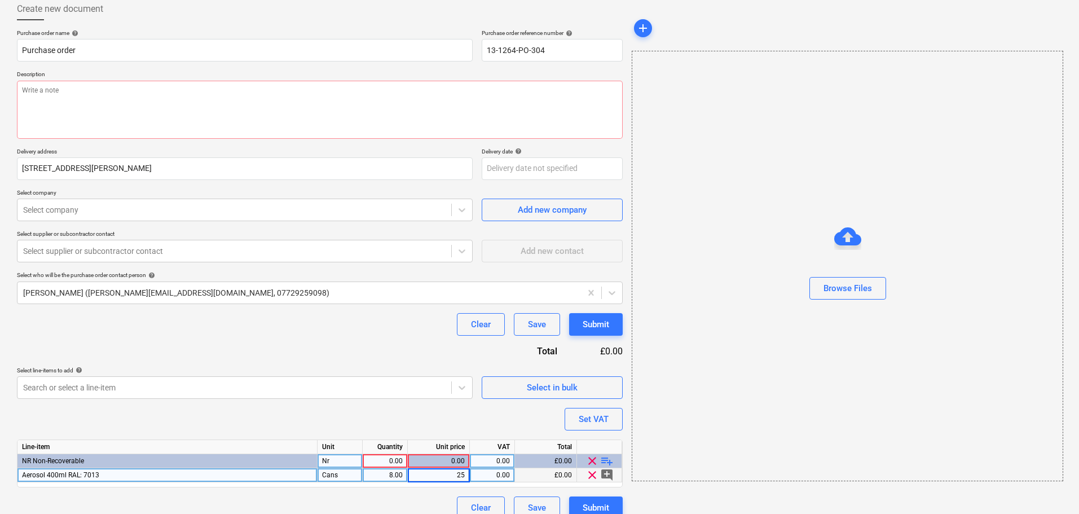
click at [372, 462] on div "0.00" at bounding box center [385, 461] width 36 height 14
type input "8"
type textarea "x"
click at [374, 326] on div "Clear Save Submit" at bounding box center [320, 324] width 606 height 23
click at [375, 393] on body "Projects Contacts Company Consolidated Invoices Inbox format_size keyboard_arro…" at bounding box center [539, 194] width 1079 height 514
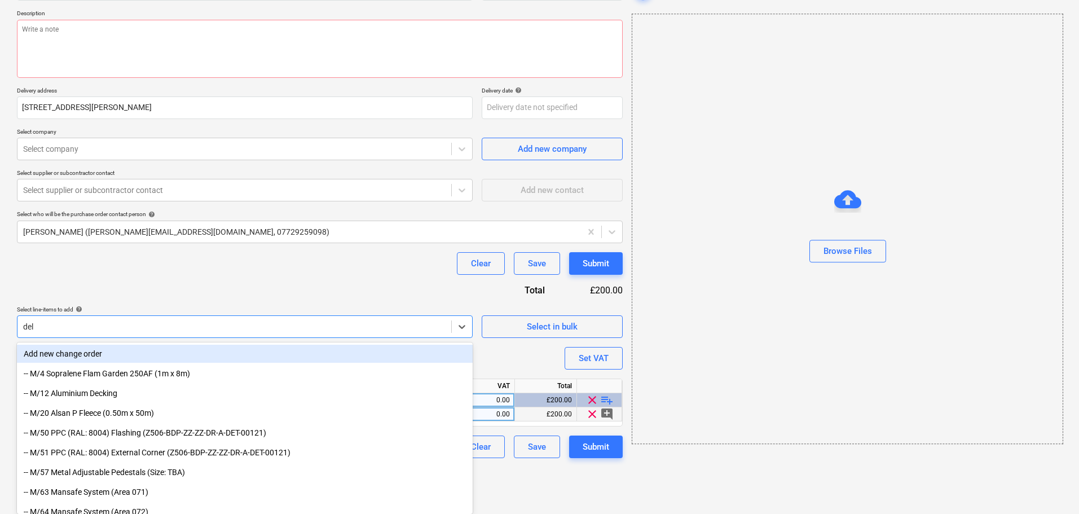
scroll to position [77, 0]
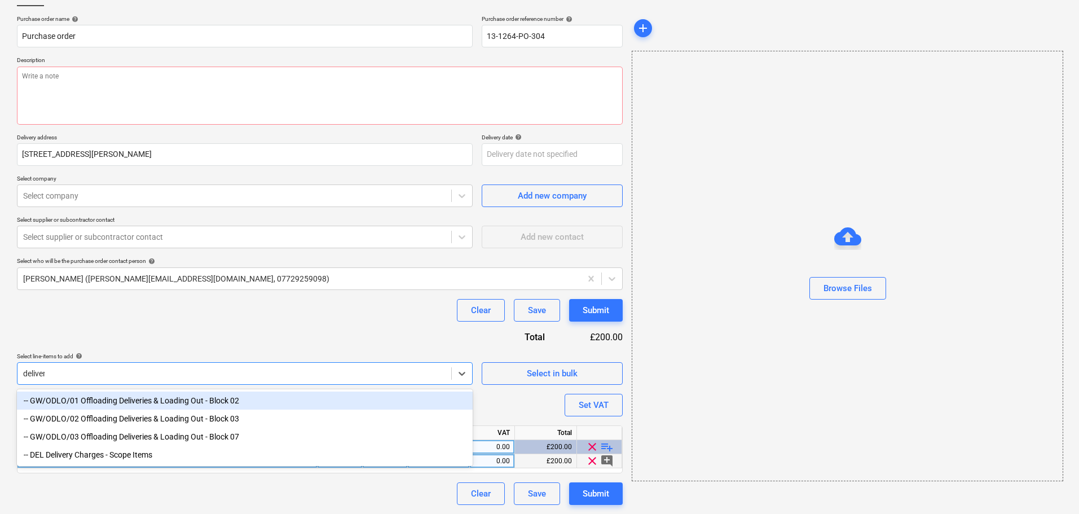
type input "delivery"
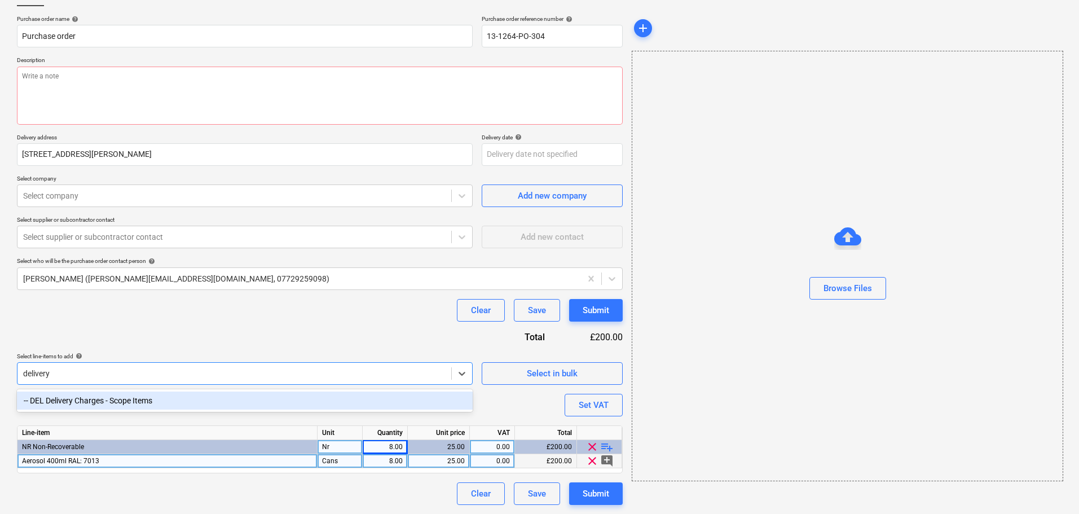
type textarea "x"
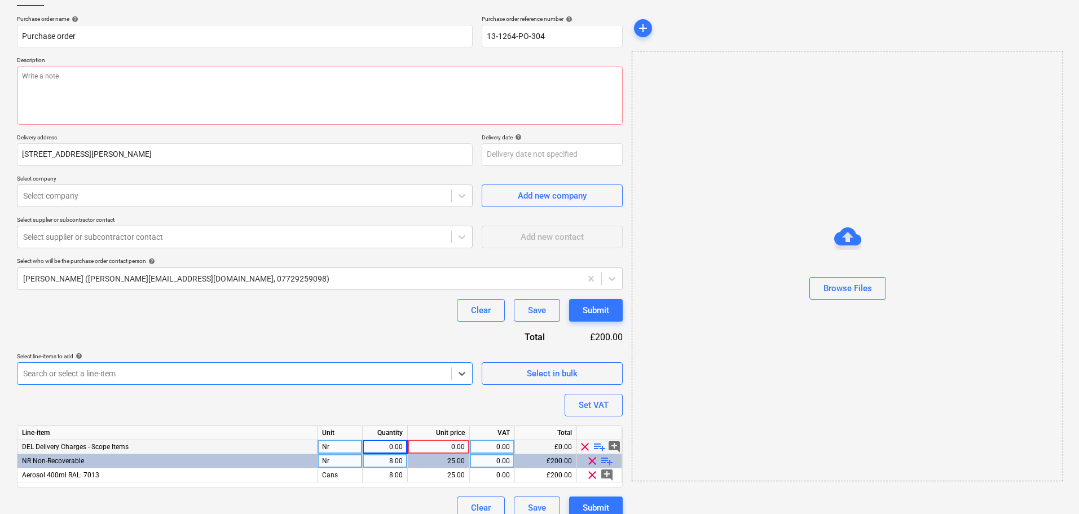
click at [396, 357] on div "Select line-items to add help" at bounding box center [245, 356] width 456 height 7
click at [385, 446] on div "0.00" at bounding box center [385, 447] width 36 height 14
click at [588, 447] on span "clear" at bounding box center [585, 447] width 14 height 14
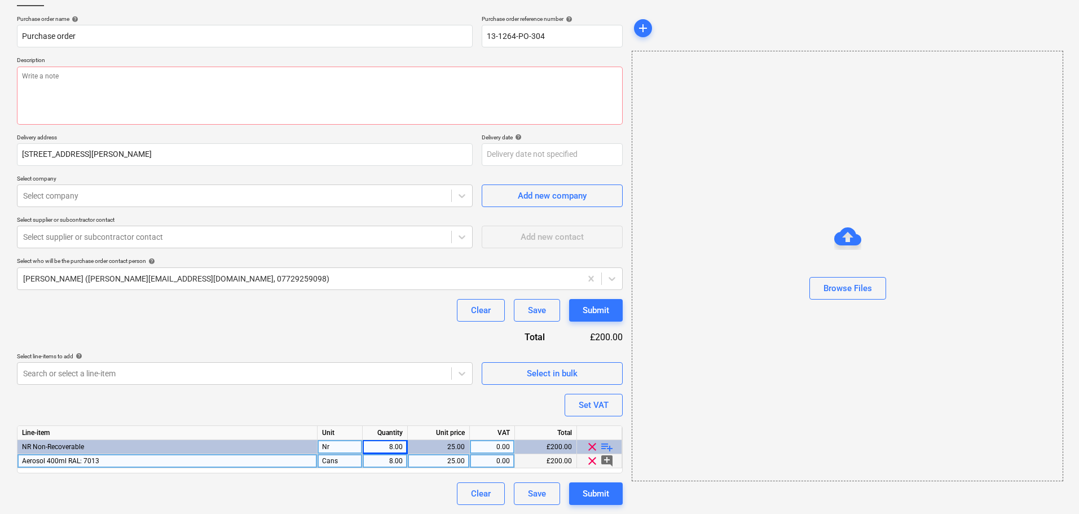
click at [609, 449] on span "playlist_add" at bounding box center [607, 447] width 14 height 14
type textarea "x"
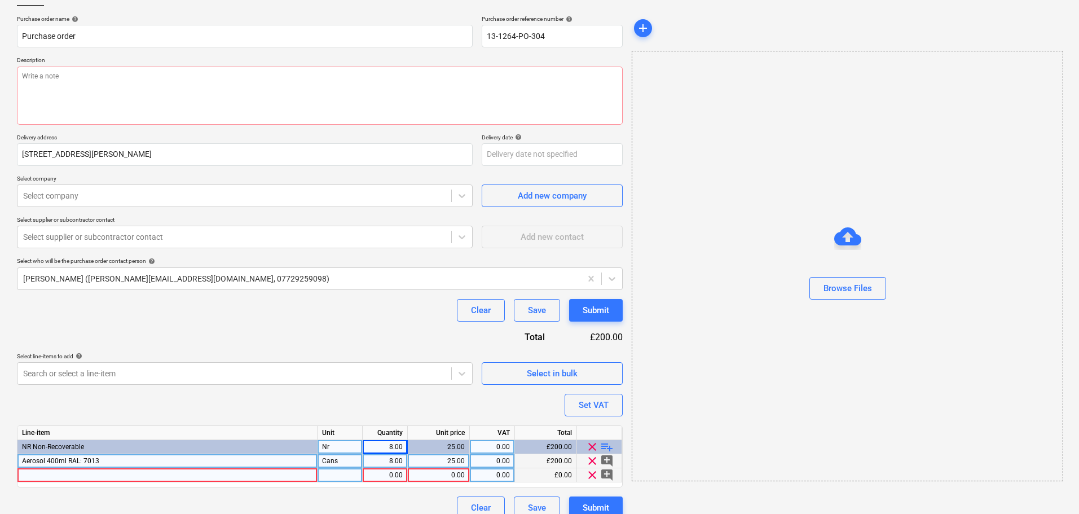
click at [165, 471] on div at bounding box center [167, 475] width 300 height 14
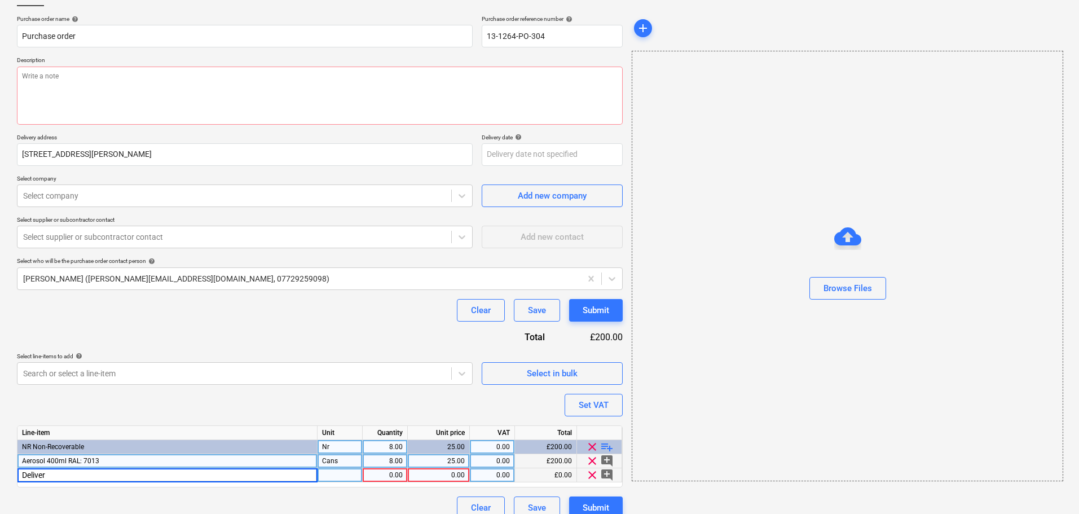
type input "Delivery"
type textarea "x"
type input "Item"
type textarea "x"
type input "20"
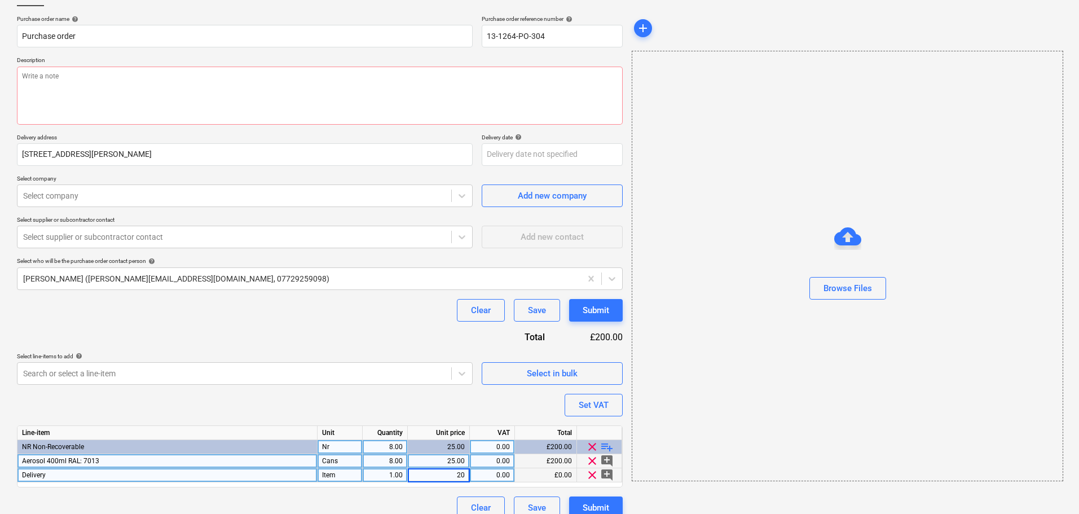
click at [179, 306] on div "Clear Save Submit" at bounding box center [320, 310] width 606 height 23
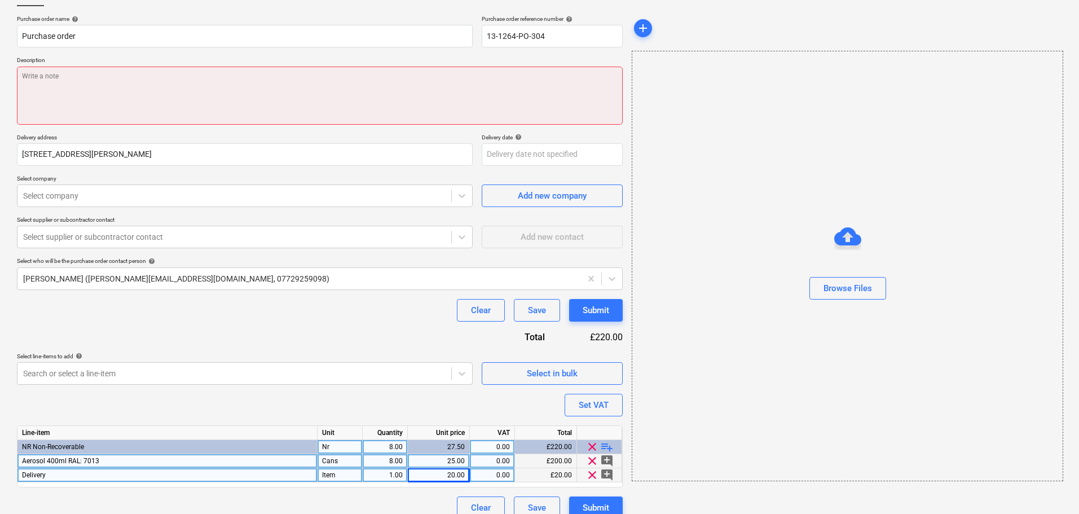
click at [214, 108] on textarea at bounding box center [320, 96] width 606 height 58
paste textarea "Site contact Tom Shallcross 07543 650260 or Skyler Office 01634791810.Driver to…"
type textarea "x"
type textarea "Site contact Tom Shallcross 07543 650260 or Skyler Office 01634791810.Driver to…"
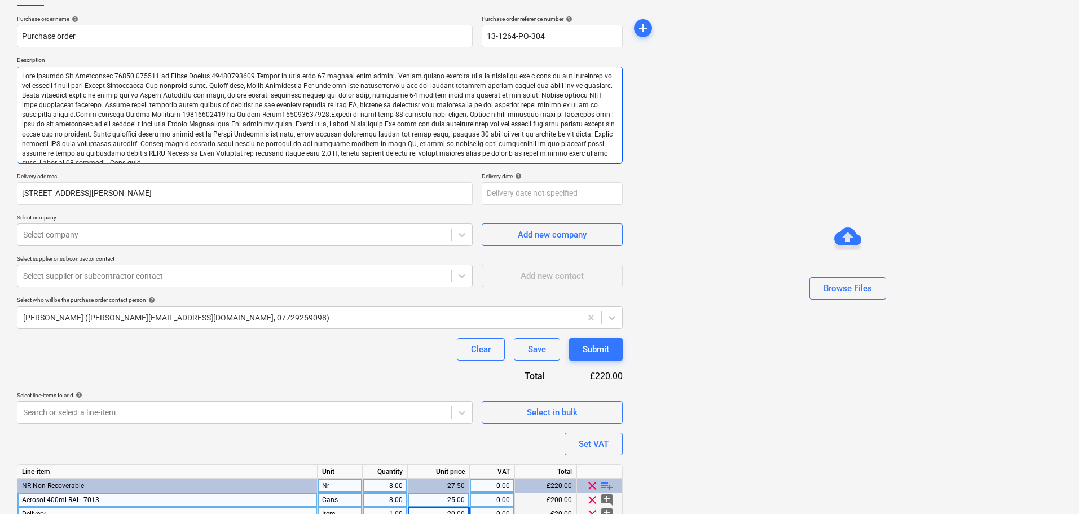
drag, startPoint x: 427, startPoint y: 155, endPoint x: 352, endPoint y: 156, distance: 75.1
click at [352, 156] on textarea at bounding box center [320, 115] width 606 height 97
type textarea "x"
type textarea "Site contact Tom Shallcross 07543 650260 or Skyler Office 01634791810.Driver to…"
click at [350, 154] on textarea at bounding box center [320, 115] width 606 height 97
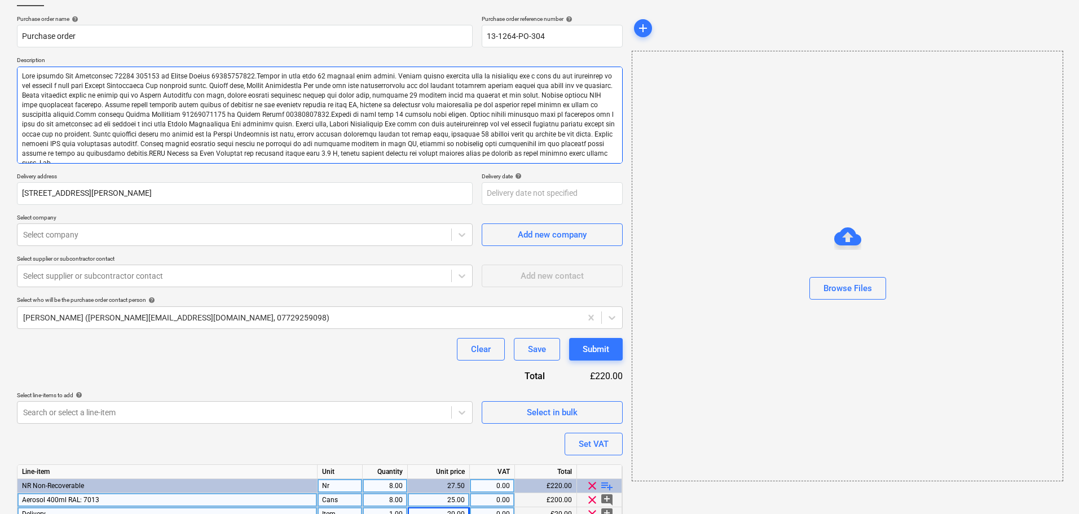
click at [350, 154] on textarea at bounding box center [320, 115] width 606 height 97
type textarea "x"
type textarea "Site contact Tom Shallcross 07543 650260 or Skyler Office 01634791810.Driver to…"
type textarea "x"
type textarea "Site contact Tom Shallcross 07543 650260 or Skyler Office 01634791810.Driver to…"
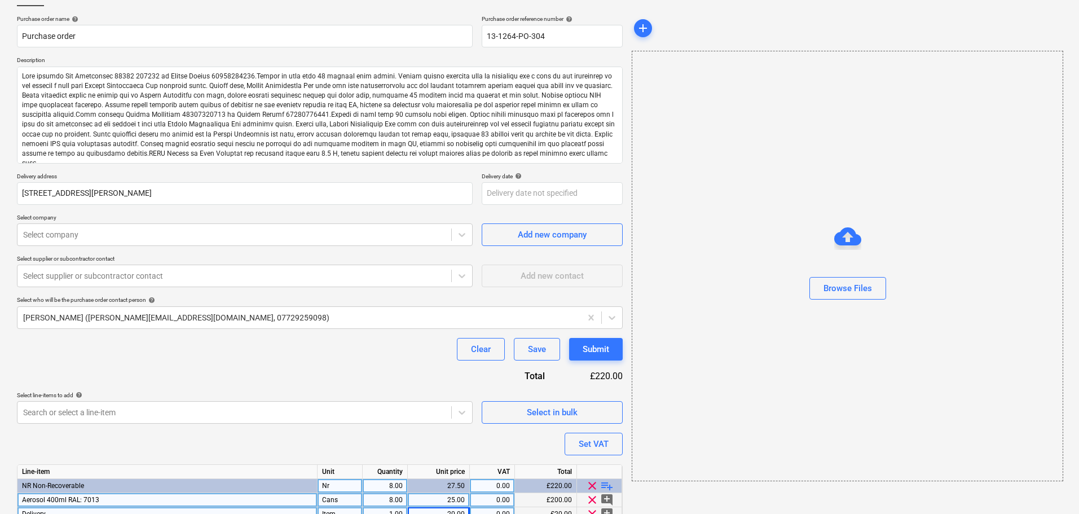
click at [348, 168] on div "Purchase order name help Purchase order Purchase order reference number help 13…" at bounding box center [320, 286] width 606 height 543
drag, startPoint x: 314, startPoint y: 97, endPoint x: 388, endPoint y: 140, distance: 86.2
click at [418, 138] on textarea at bounding box center [320, 115] width 606 height 97
click at [221, 105] on textarea at bounding box center [320, 115] width 606 height 97
type textarea "x"
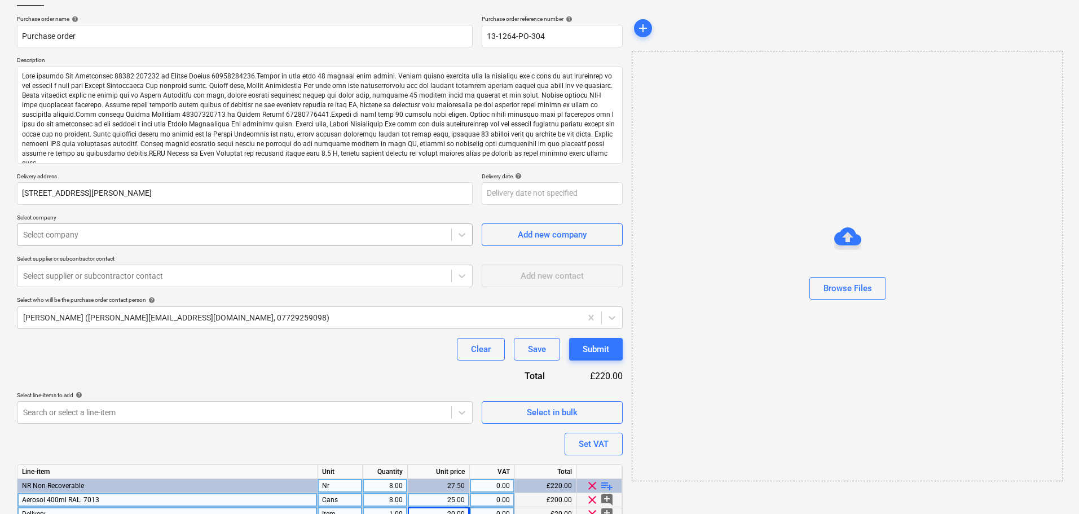
click at [73, 240] on div at bounding box center [234, 234] width 423 height 11
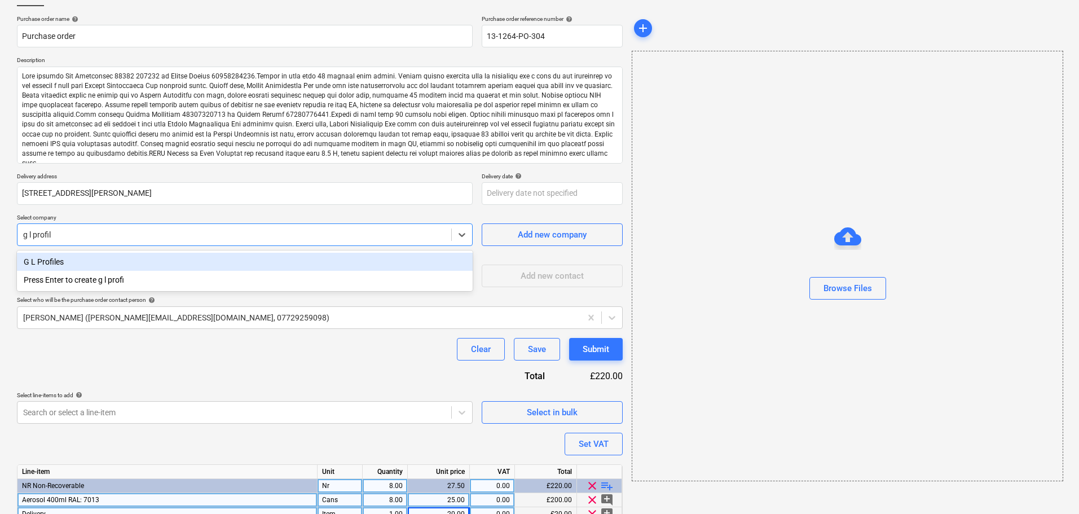
type input "g l profile"
type textarea "x"
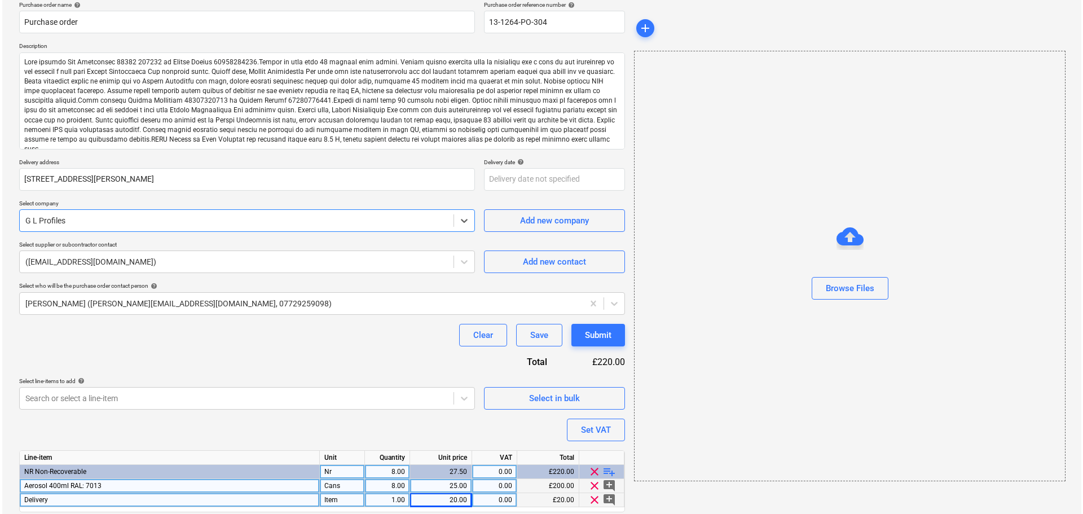
scroll to position [130, 0]
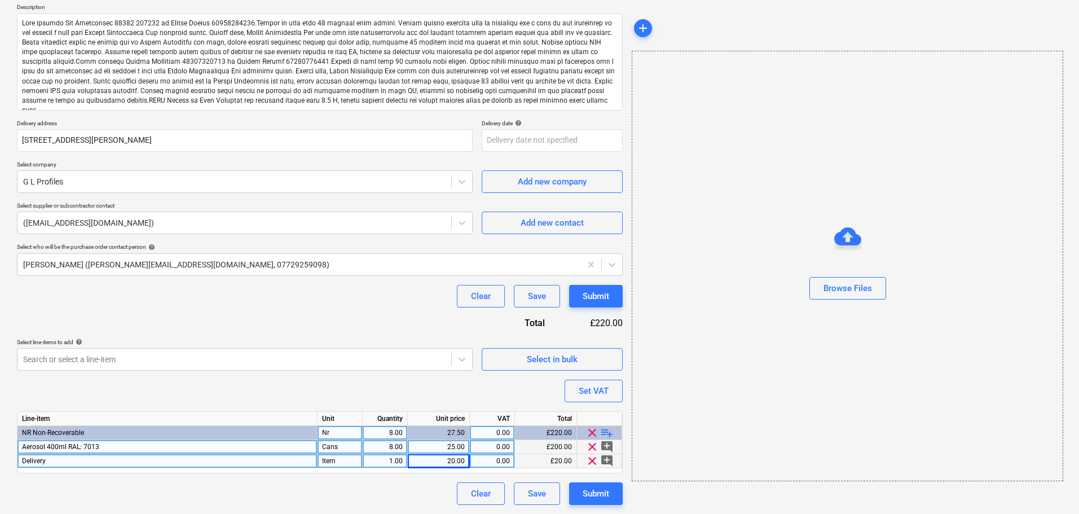
click at [602, 279] on div "Purchase order name help Purchase order Purchase order reference number help 13…" at bounding box center [320, 233] width 606 height 543
click at [599, 289] on div "Submit" at bounding box center [596, 296] width 27 height 15
type textarea "x"
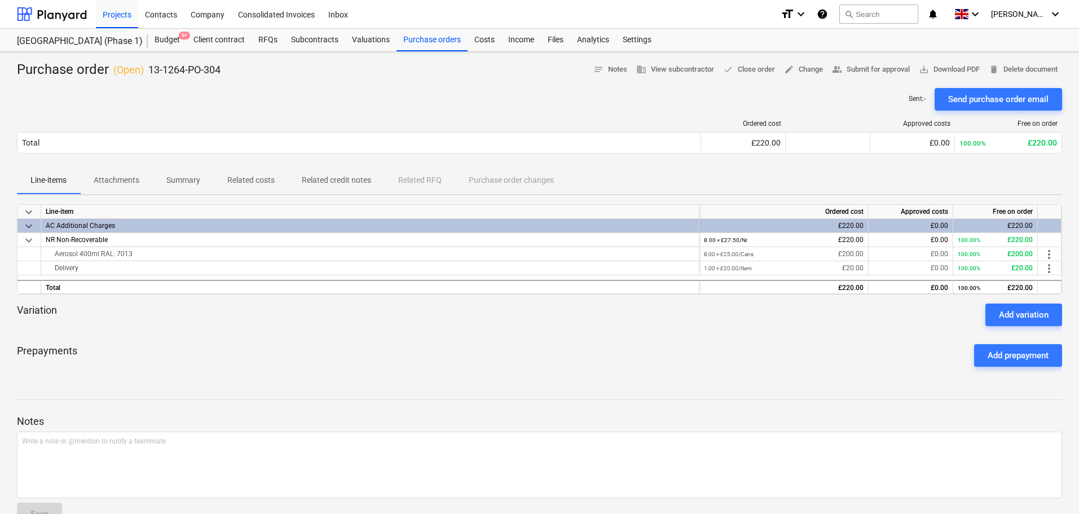
click at [661, 109] on div "Sent : - Send purchase order email" at bounding box center [539, 99] width 1045 height 23
click at [933, 68] on span "save_alt Download PDF" at bounding box center [949, 69] width 61 height 13
click at [466, 98] on div "Sent : - Send purchase order email" at bounding box center [539, 99] width 1045 height 23
